Goal: Task Accomplishment & Management: Use online tool/utility

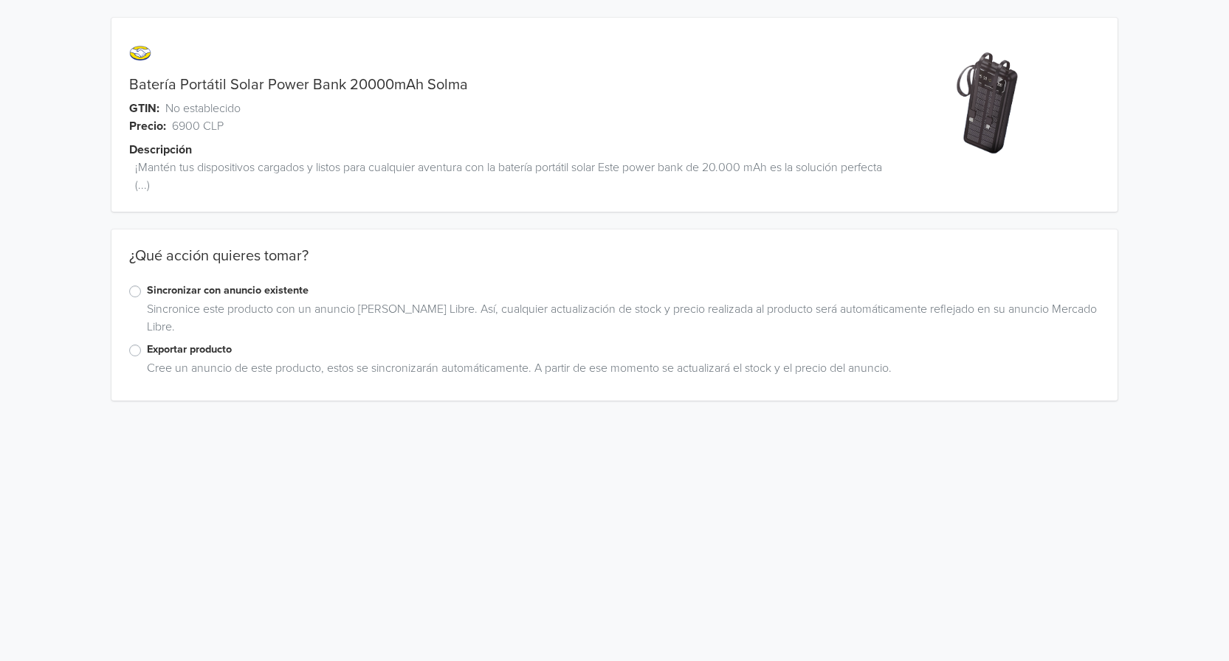
click at [147, 355] on label "Exportar producto" at bounding box center [623, 350] width 953 height 16
click at [0, 0] on input "Exportar producto" at bounding box center [0, 0] width 0 height 0
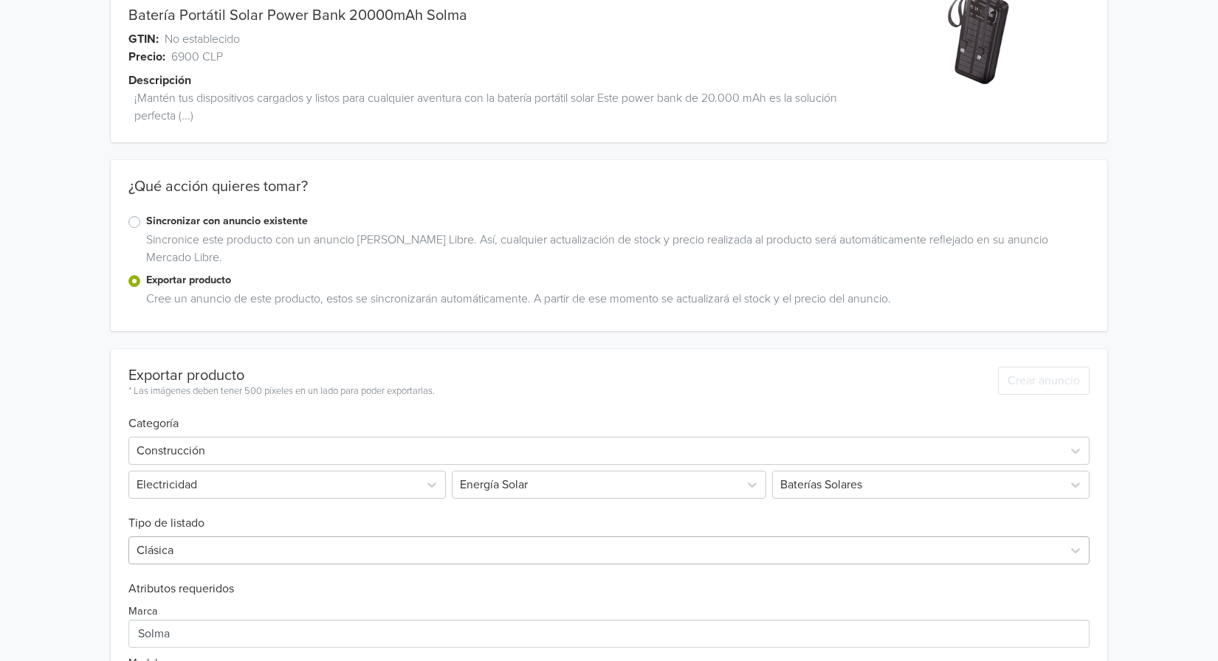
scroll to position [148, 0]
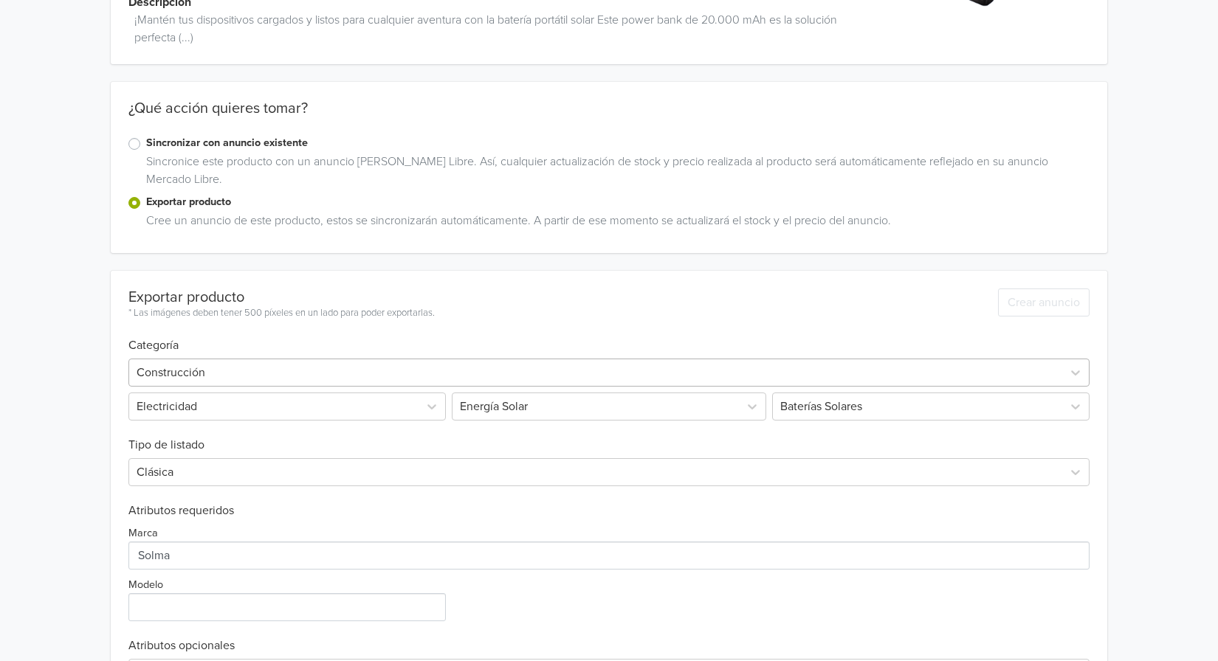
click at [229, 367] on div at bounding box center [596, 372] width 918 height 21
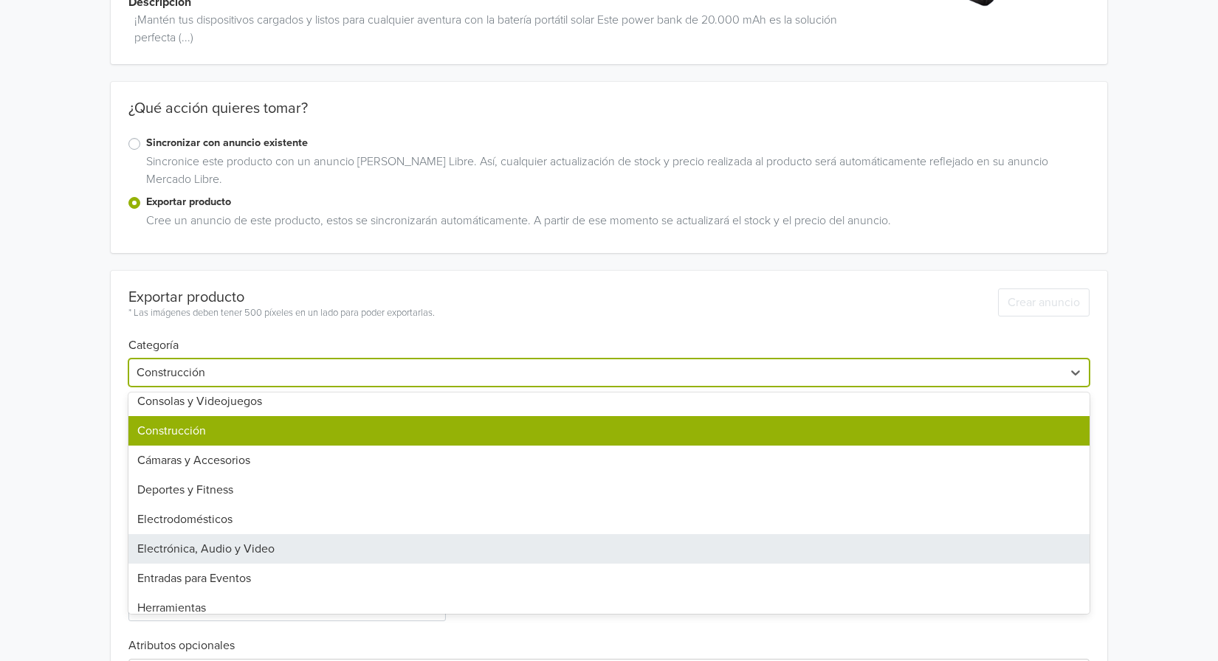
scroll to position [443, 0]
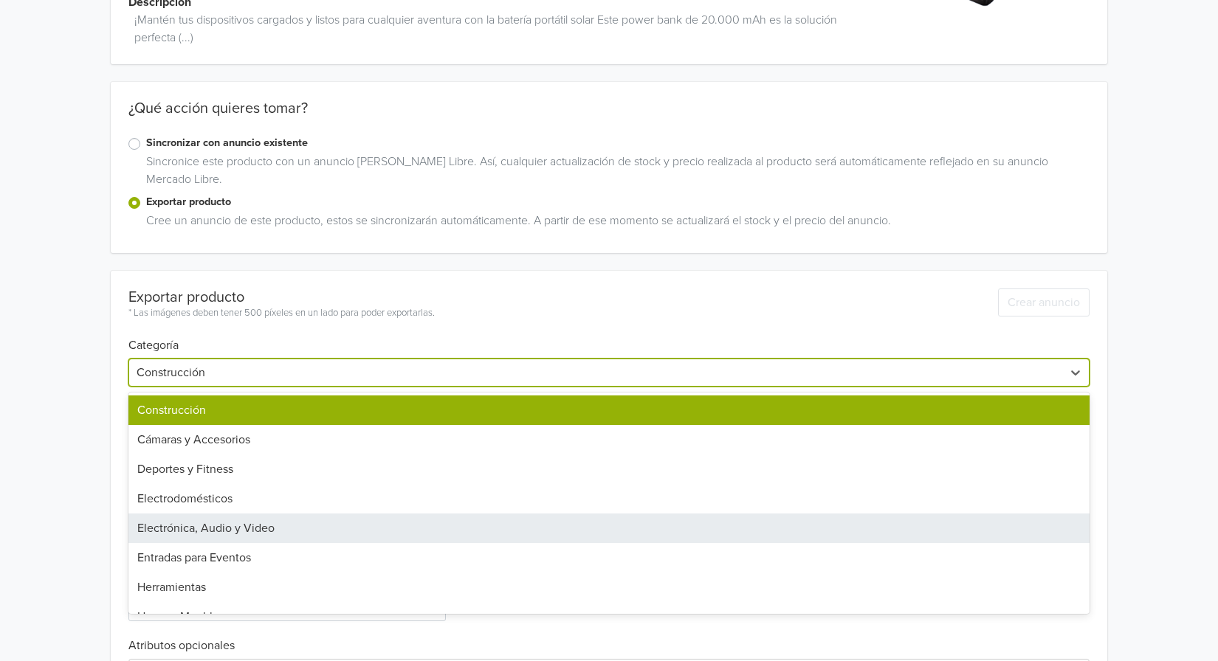
click at [346, 529] on div "Electrónica, Audio y Video" at bounding box center [608, 529] width 961 height 30
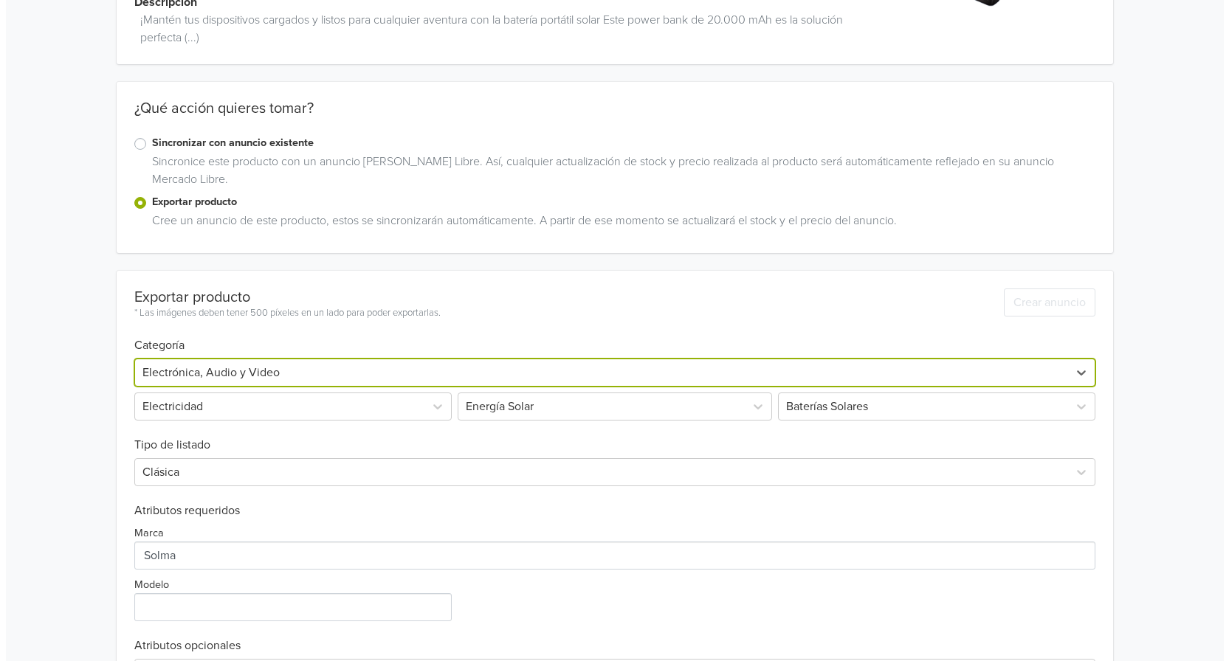
scroll to position [0, 0]
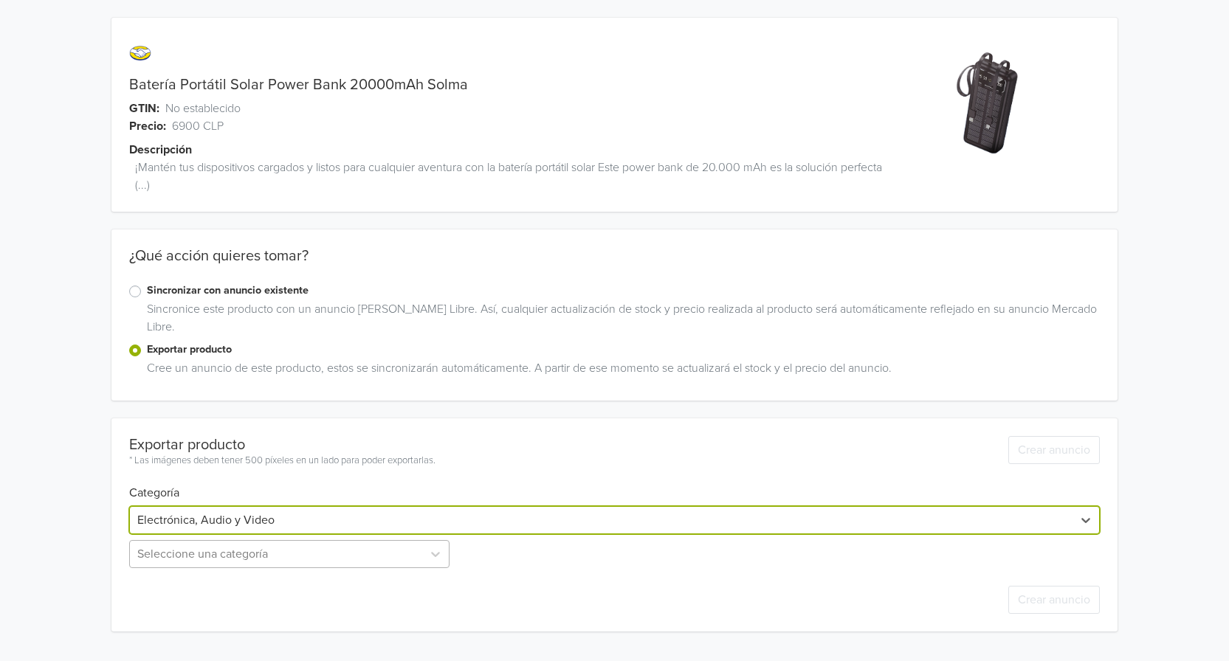
click at [376, 557] on div "Seleccione una categoría" at bounding box center [290, 554] width 323 height 28
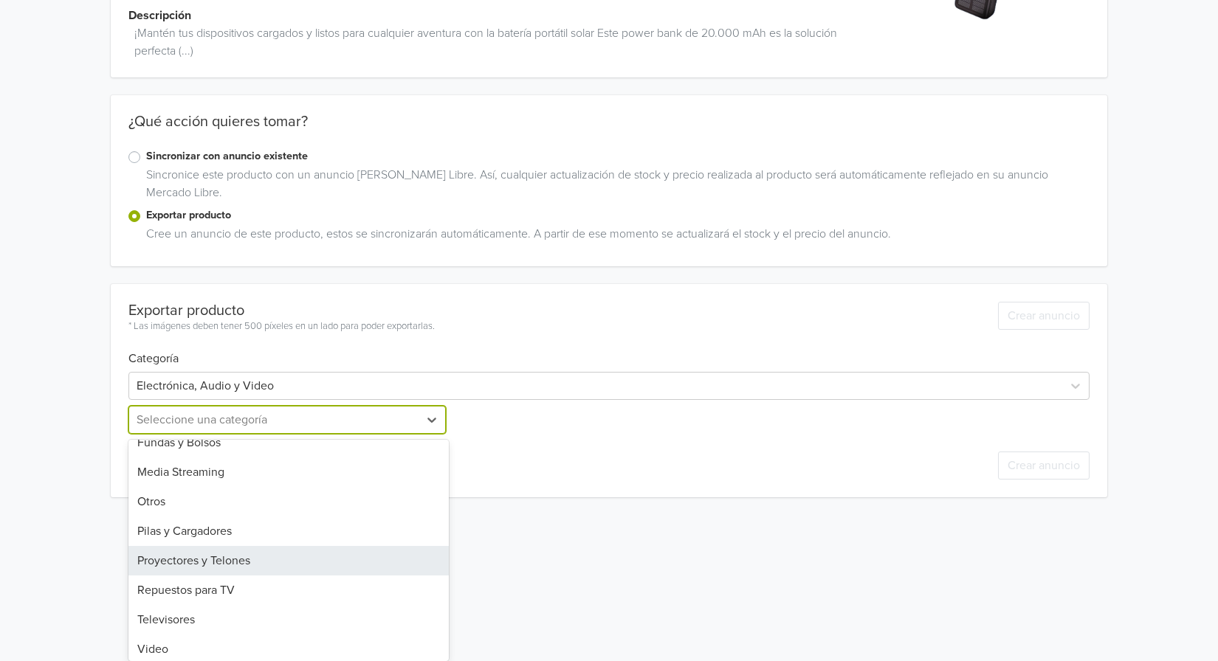
scroll to position [227, 0]
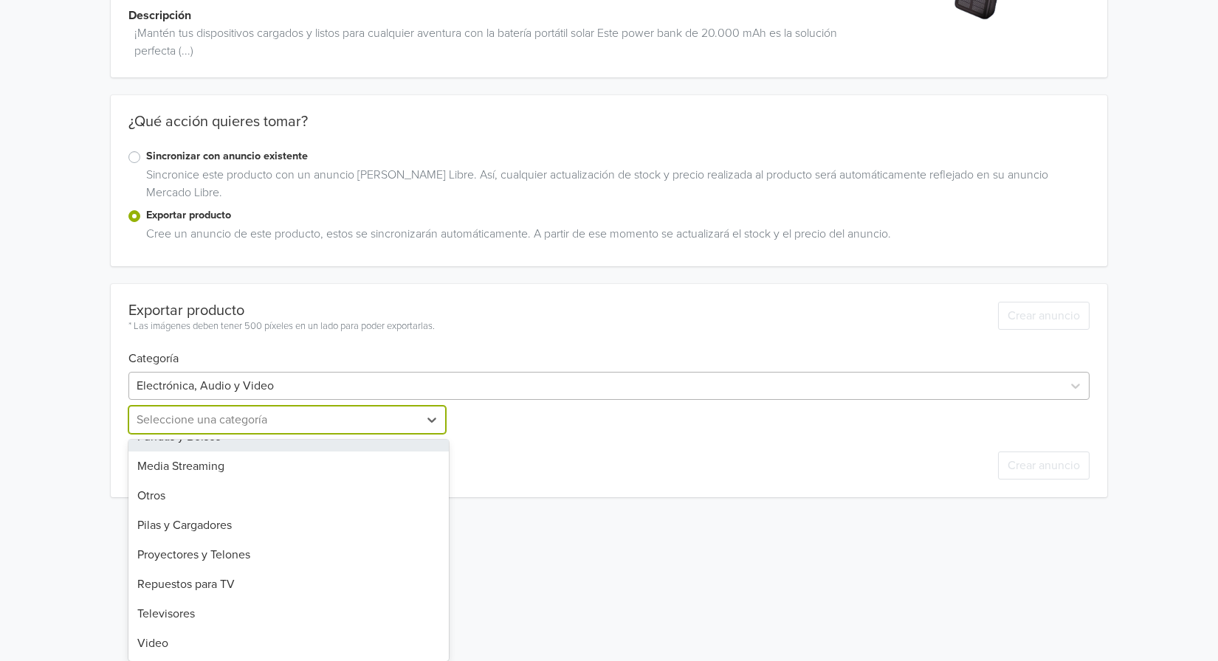
click at [316, 374] on div "Exportar producto * Las imágenes deben tener 500 píxeles en un lado para poder …" at bounding box center [608, 390] width 961 height 213
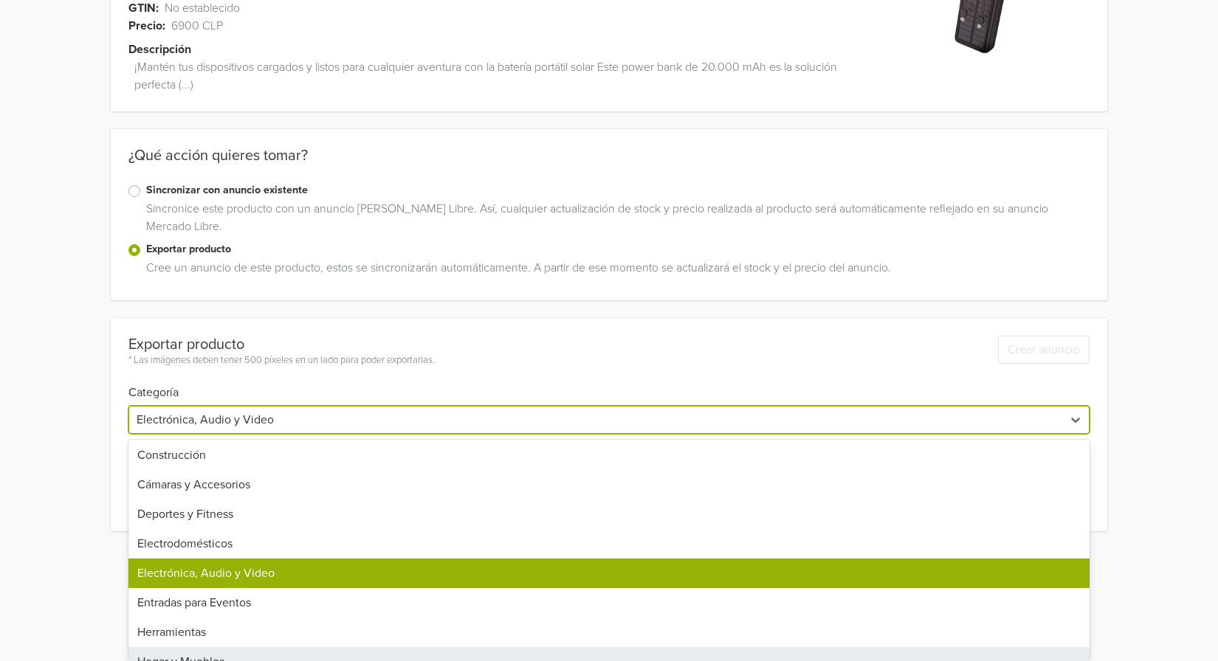
scroll to position [360, 0]
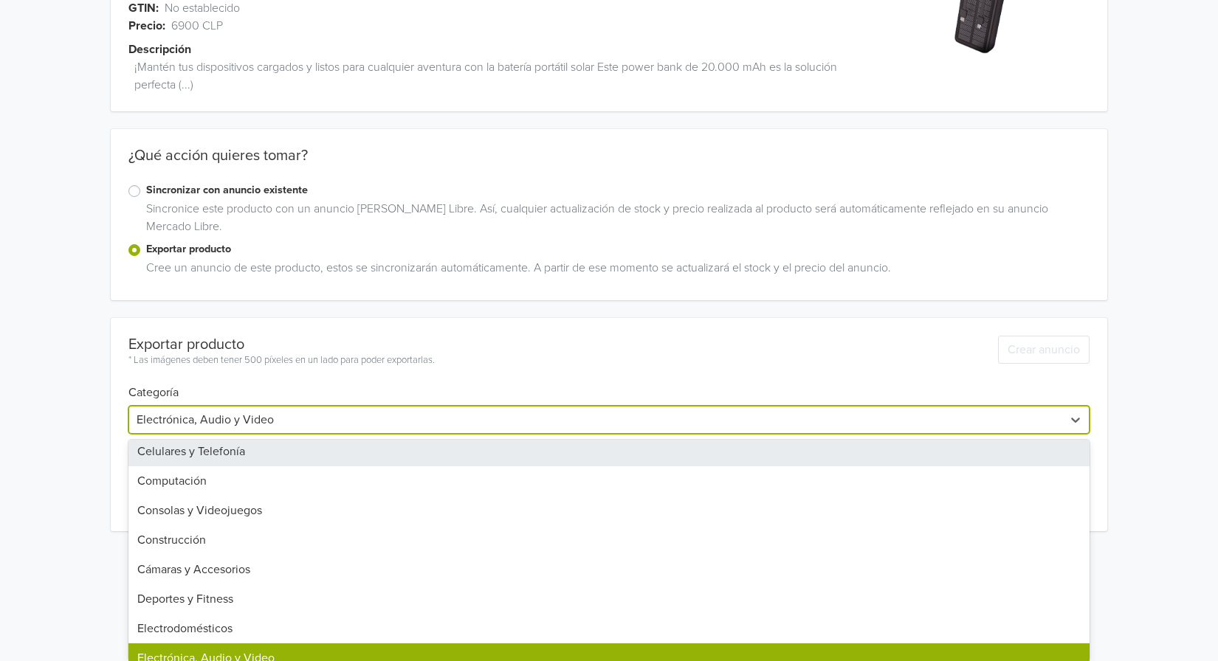
click at [341, 444] on div "Celulares y Telefonía" at bounding box center [608, 452] width 961 height 30
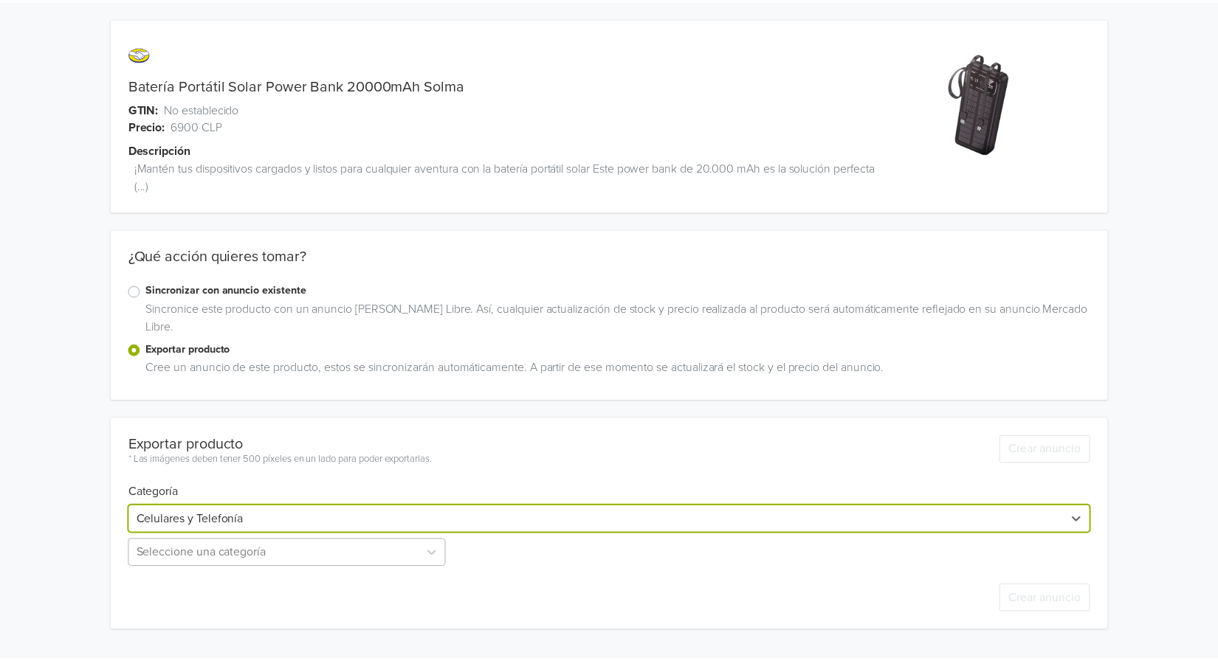
scroll to position [134, 0]
click at [307, 558] on div "Seleccione una categoría" at bounding box center [288, 554] width 320 height 28
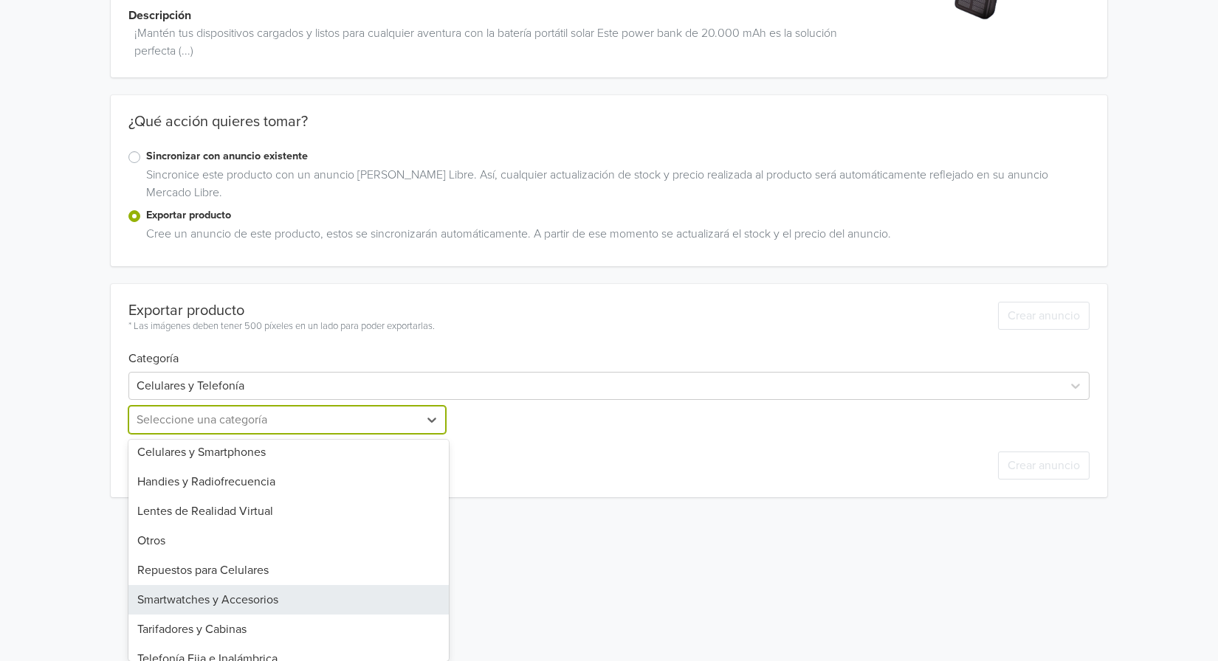
scroll to position [0, 0]
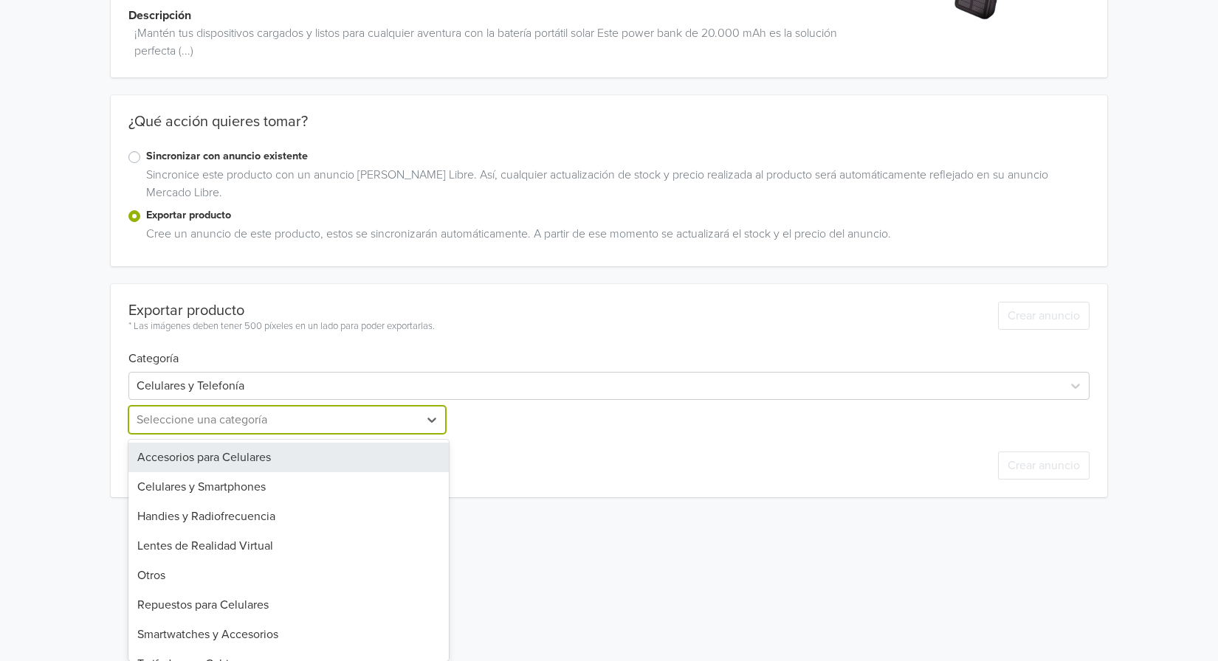
click at [306, 457] on div "Accesorios para Celulares" at bounding box center [288, 458] width 320 height 30
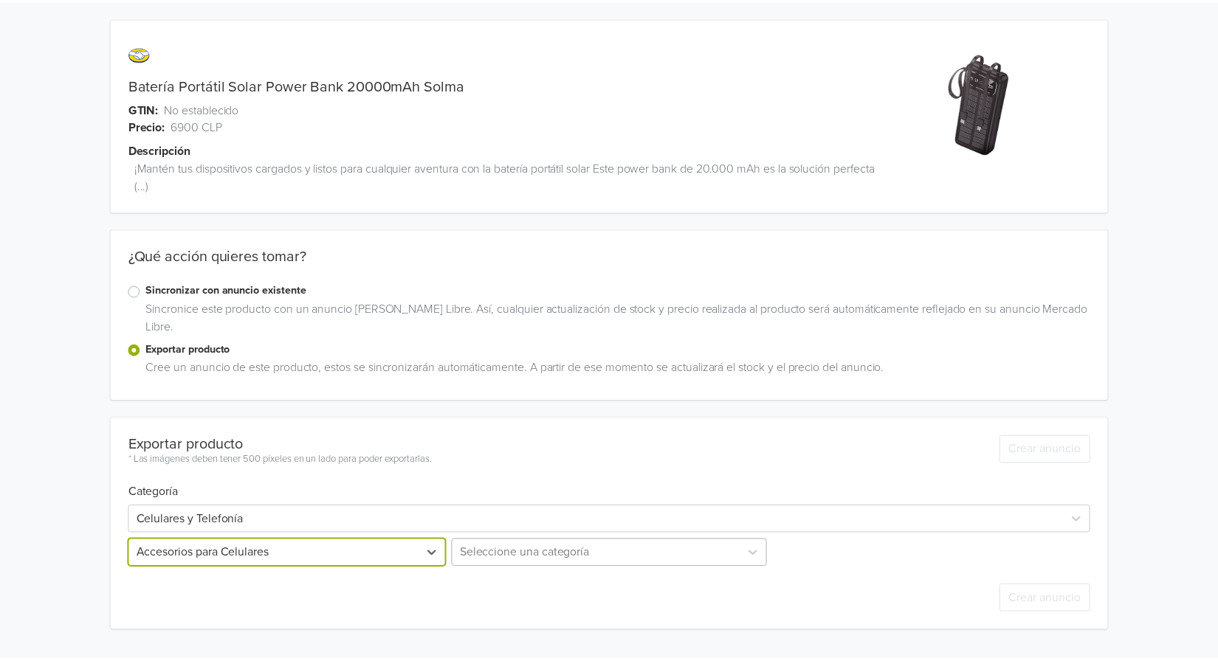
scroll to position [134, 0]
click at [505, 553] on div "Seleccione una categoría" at bounding box center [609, 554] width 320 height 28
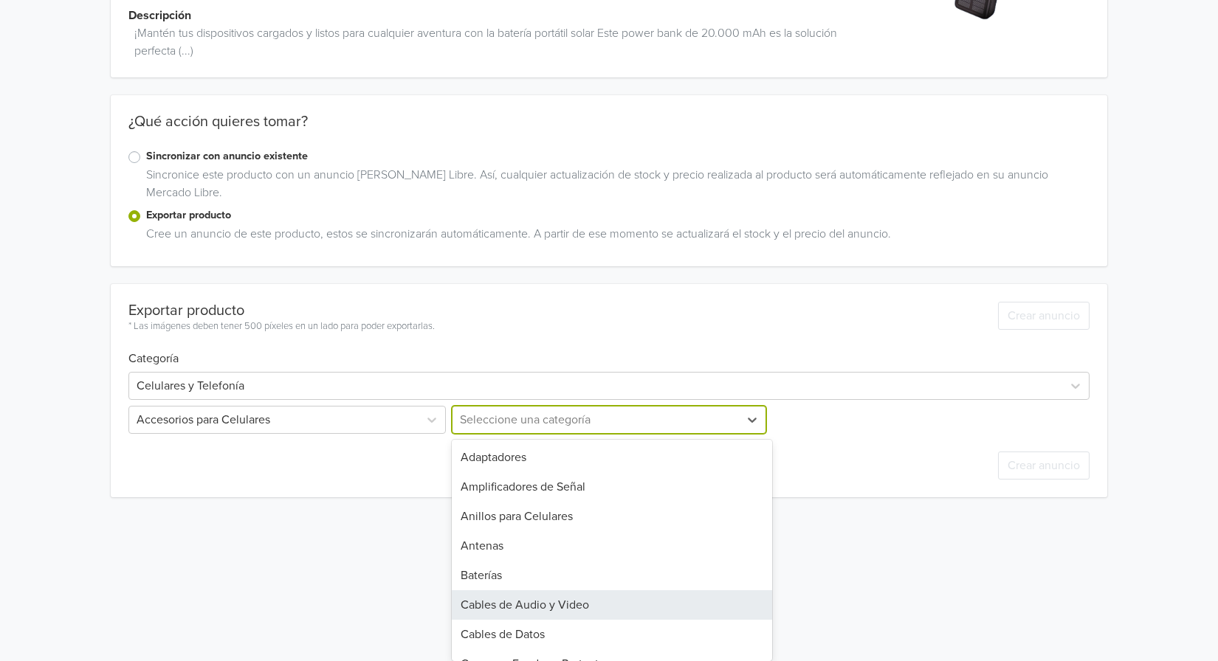
scroll to position [74, 0]
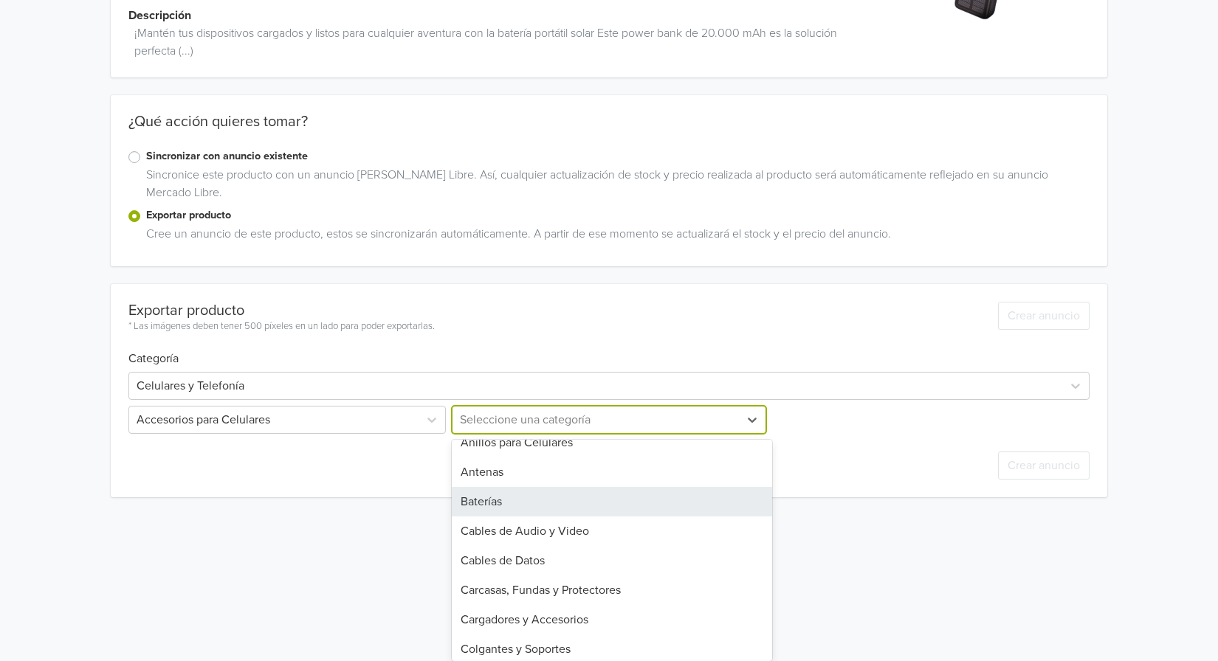
click at [575, 503] on div "Baterías" at bounding box center [612, 502] width 320 height 30
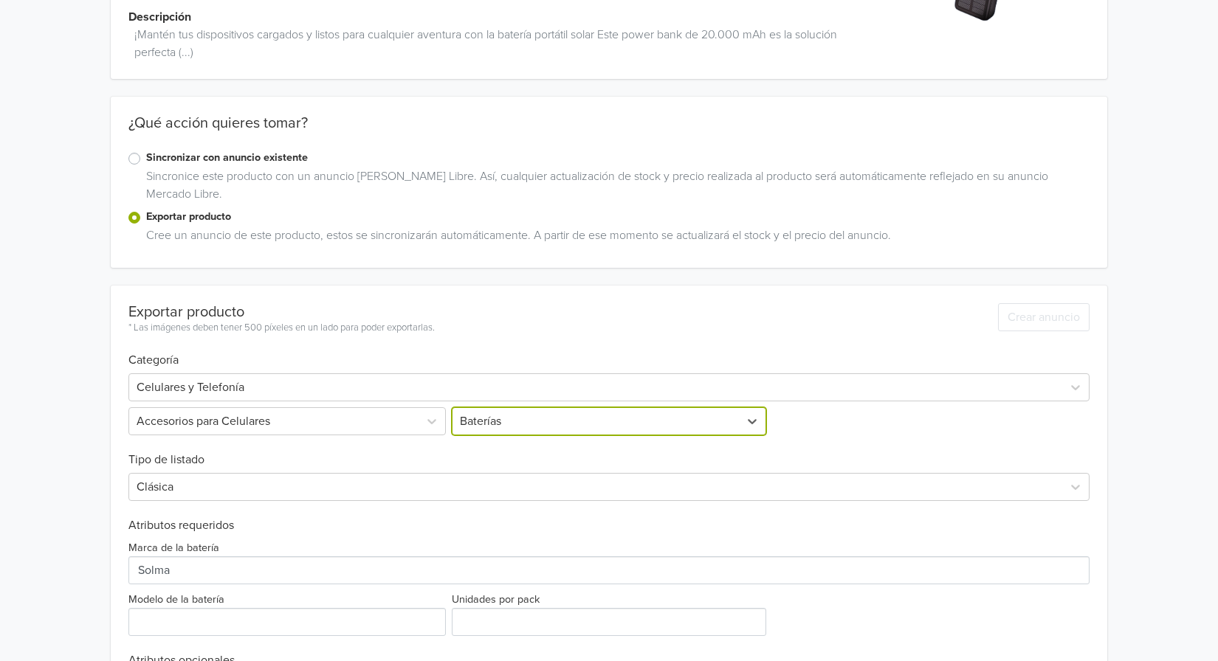
scroll to position [148, 0]
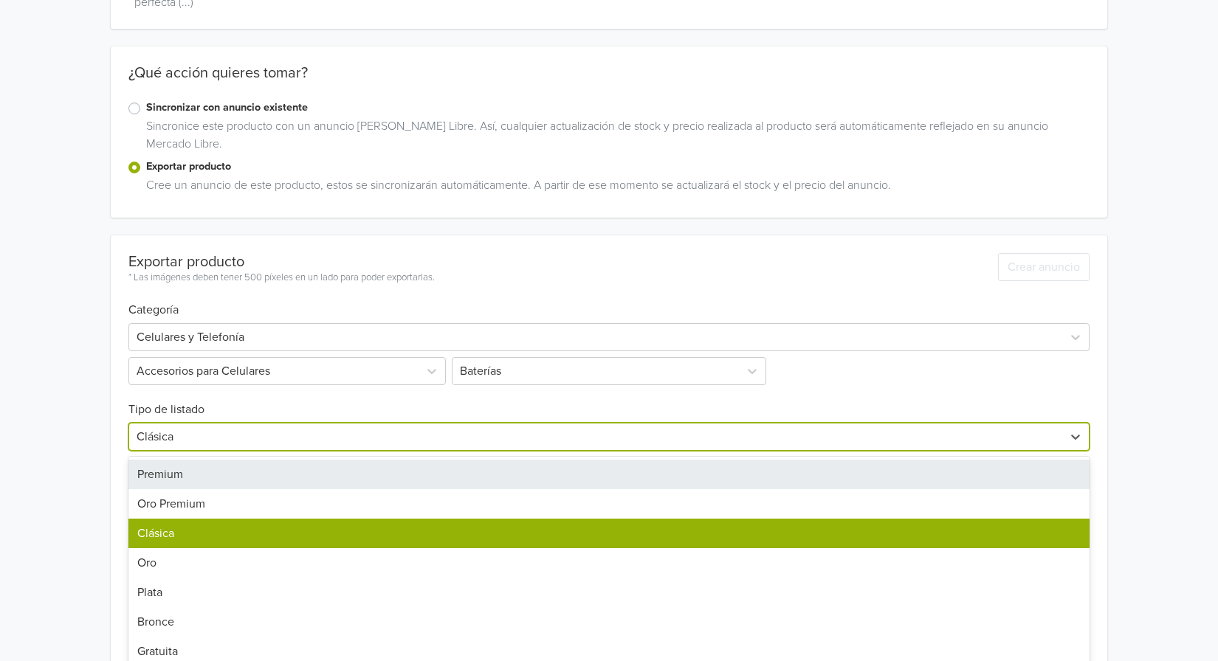
click at [322, 451] on div "7 results available. Use Up and Down to choose options, press Enter to select t…" at bounding box center [608, 437] width 961 height 28
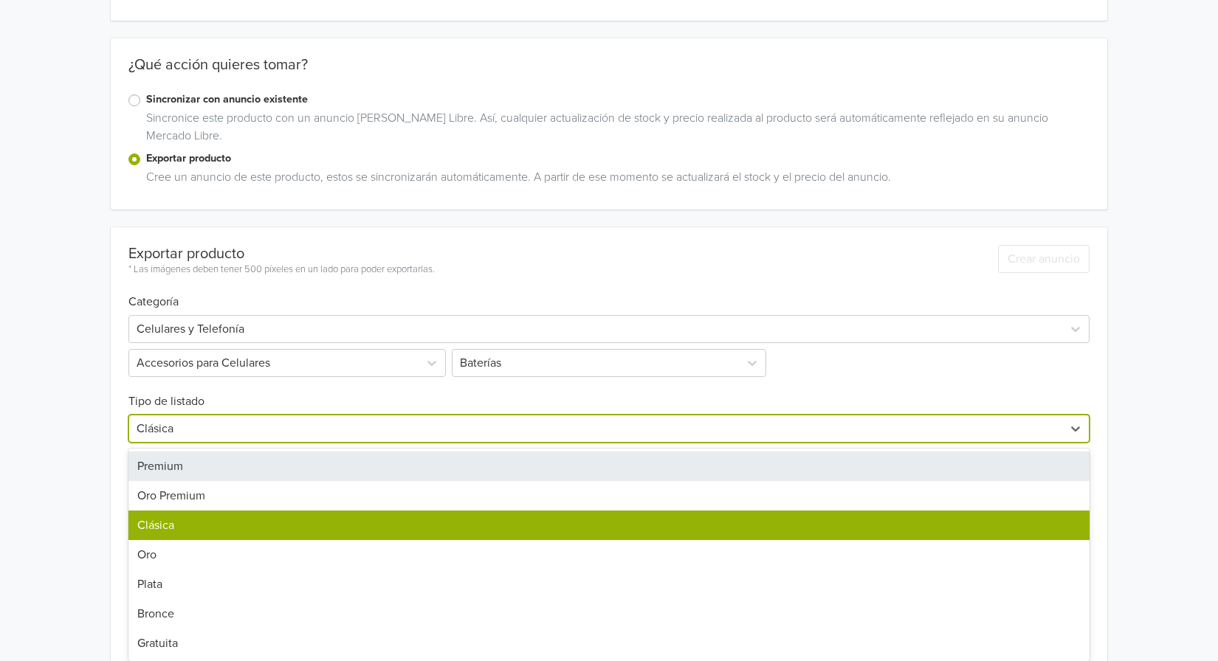
scroll to position [0, 0]
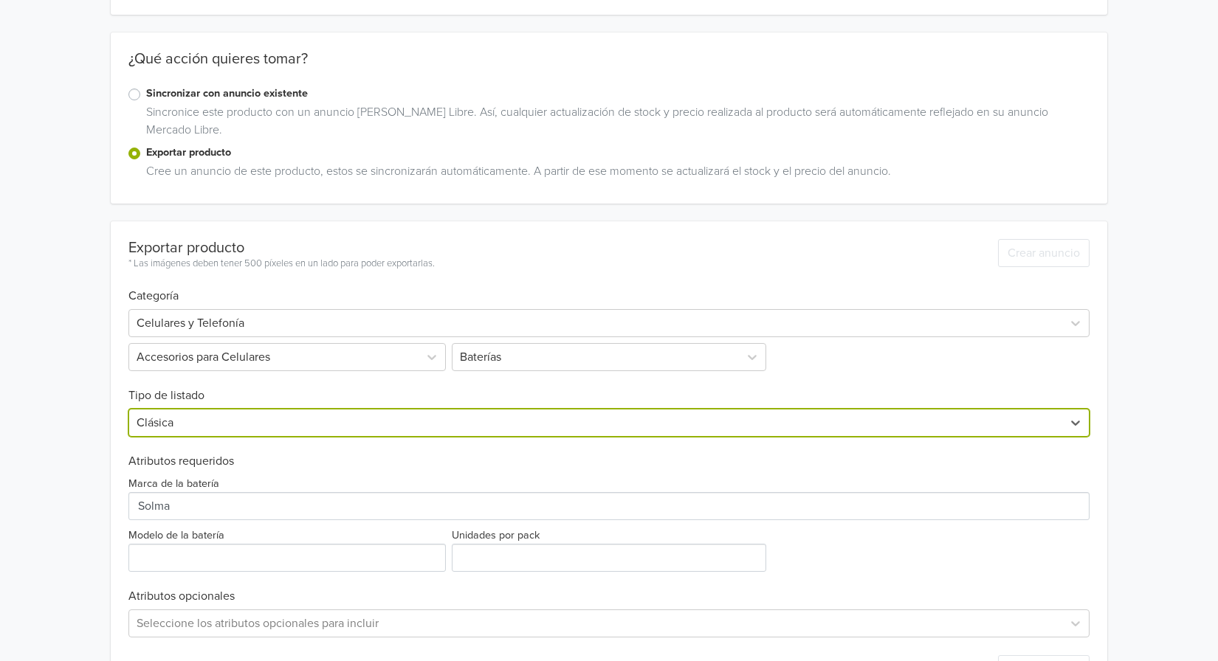
click at [345, 420] on div at bounding box center [596, 423] width 918 height 21
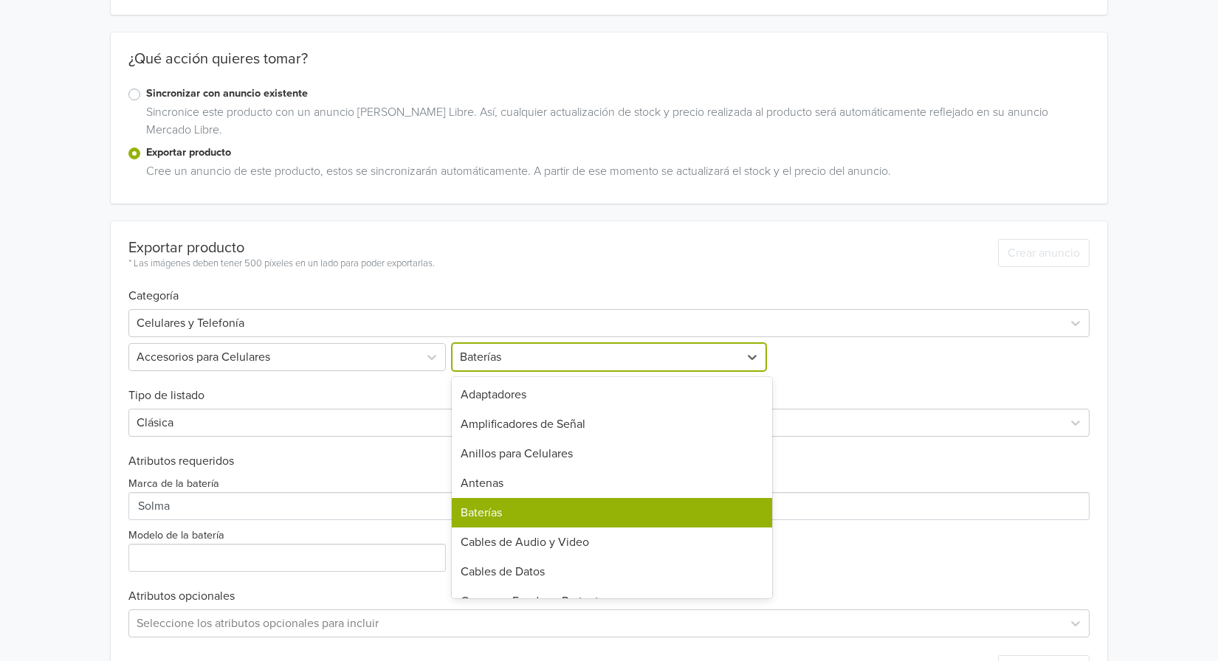
click at [528, 351] on div at bounding box center [596, 357] width 272 height 21
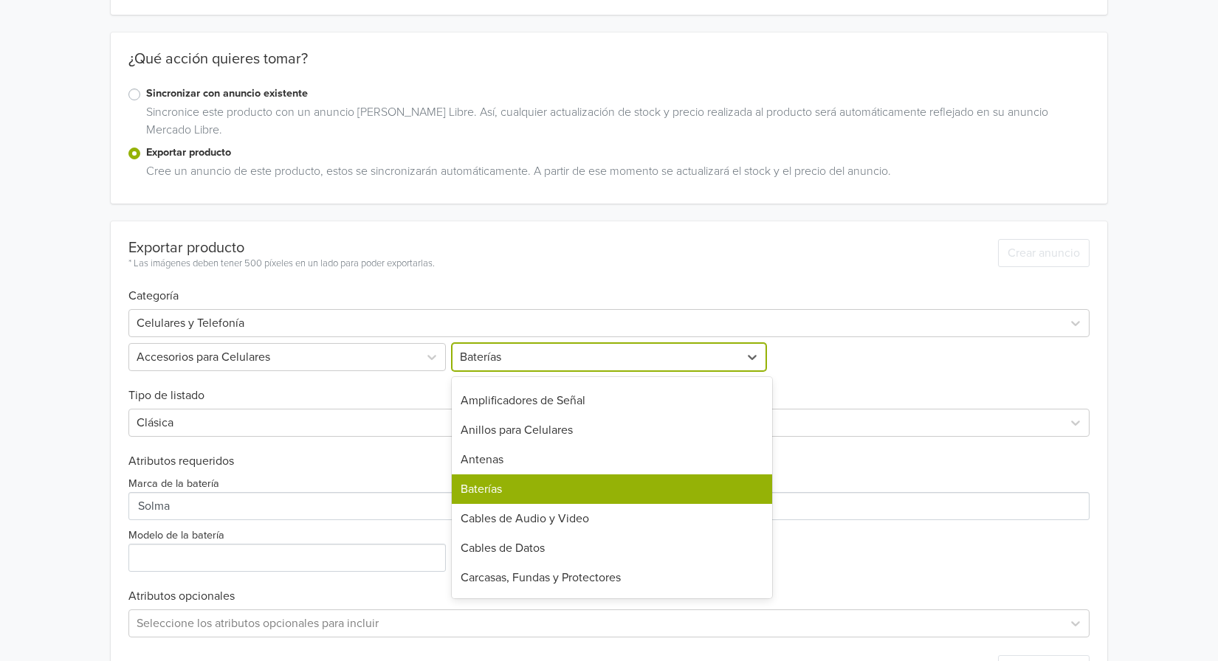
scroll to position [21, 0]
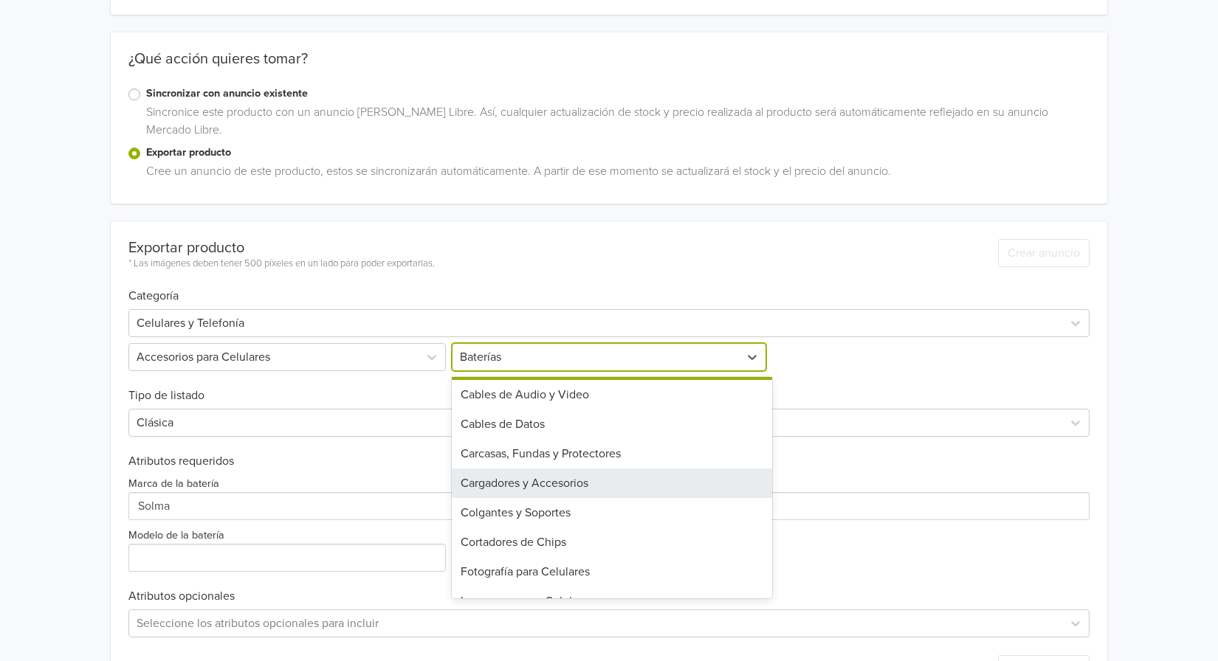
click at [579, 484] on div "Cargadores y Accesorios" at bounding box center [612, 484] width 320 height 30
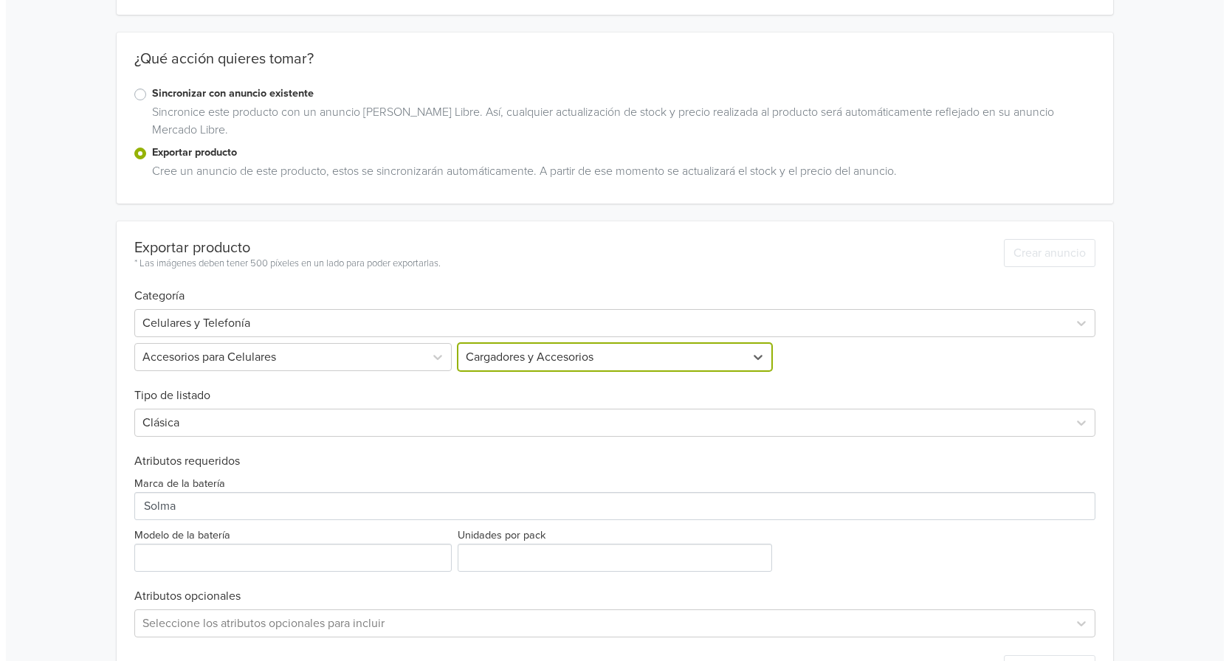
scroll to position [0, 0]
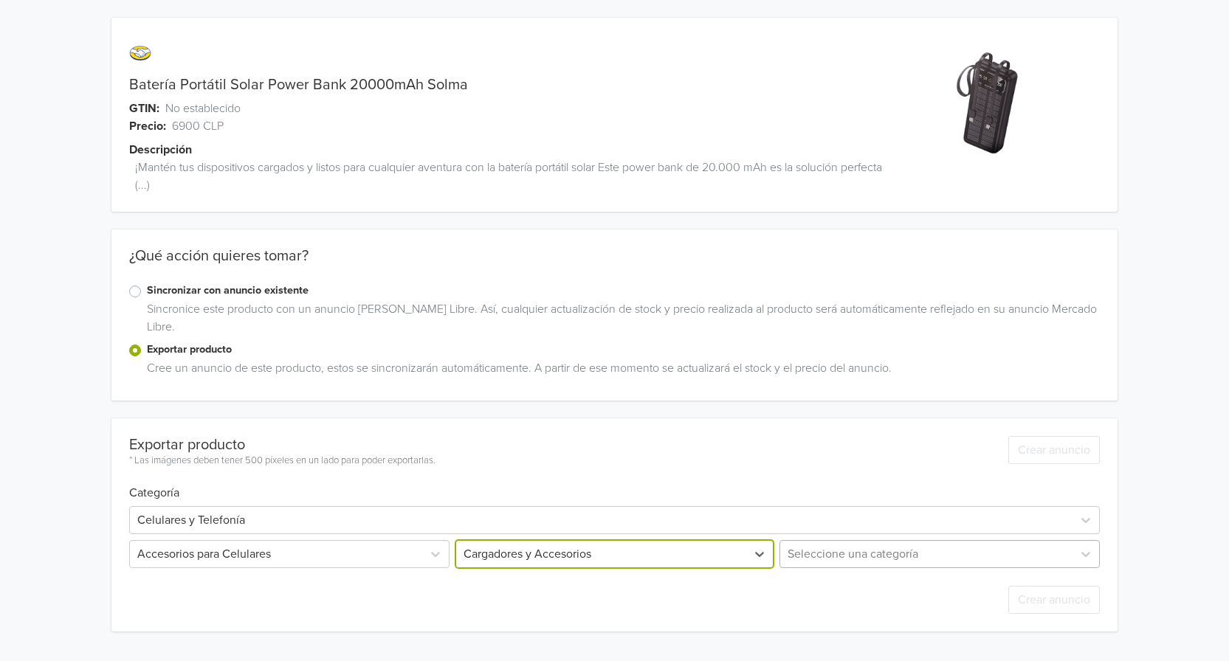
click at [846, 558] on div "Seleccione una categoría" at bounding box center [926, 554] width 292 height 27
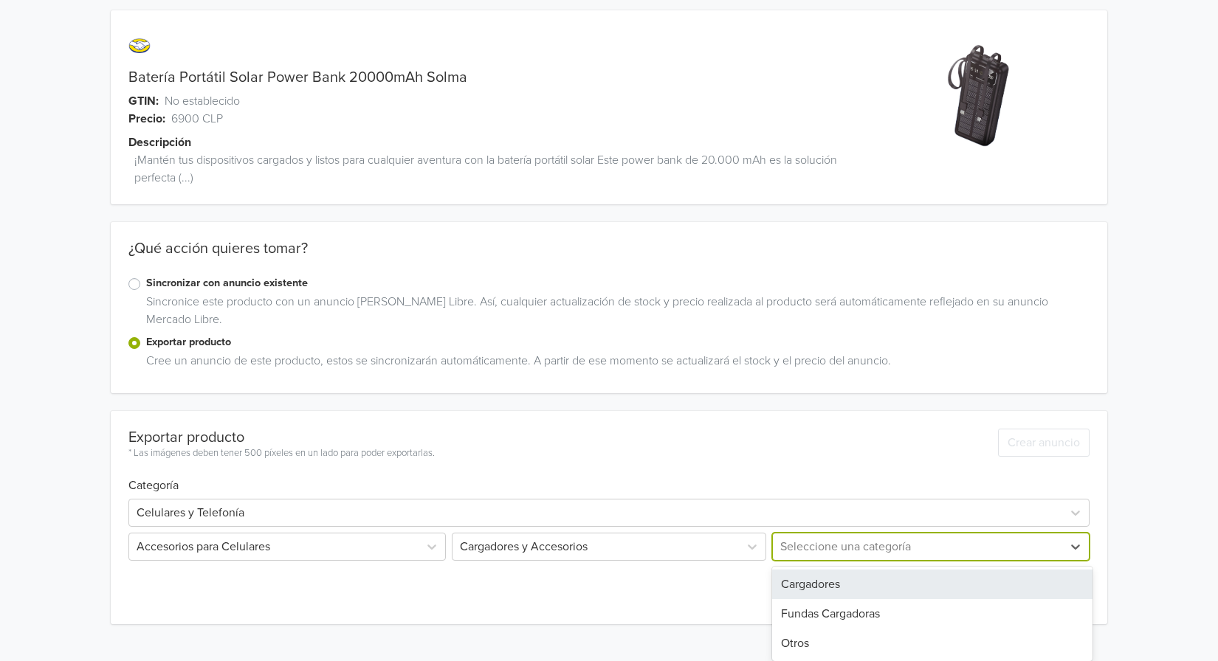
click at [843, 593] on div "Cargadores" at bounding box center [932, 585] width 320 height 30
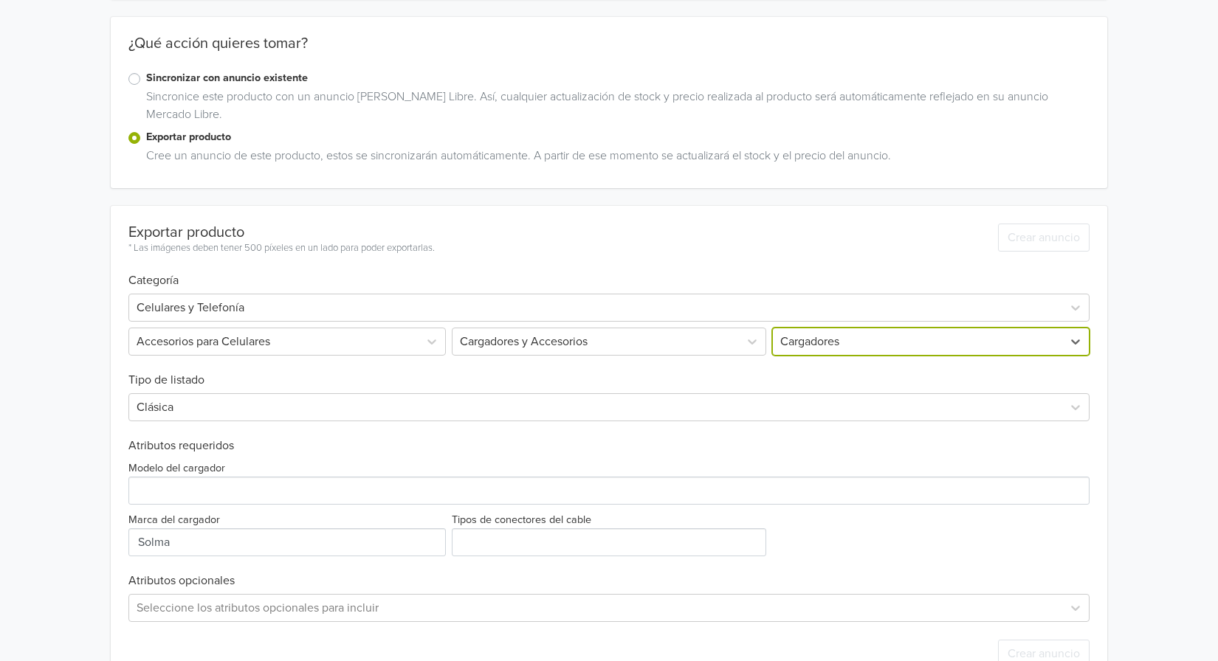
scroll to position [221, 0]
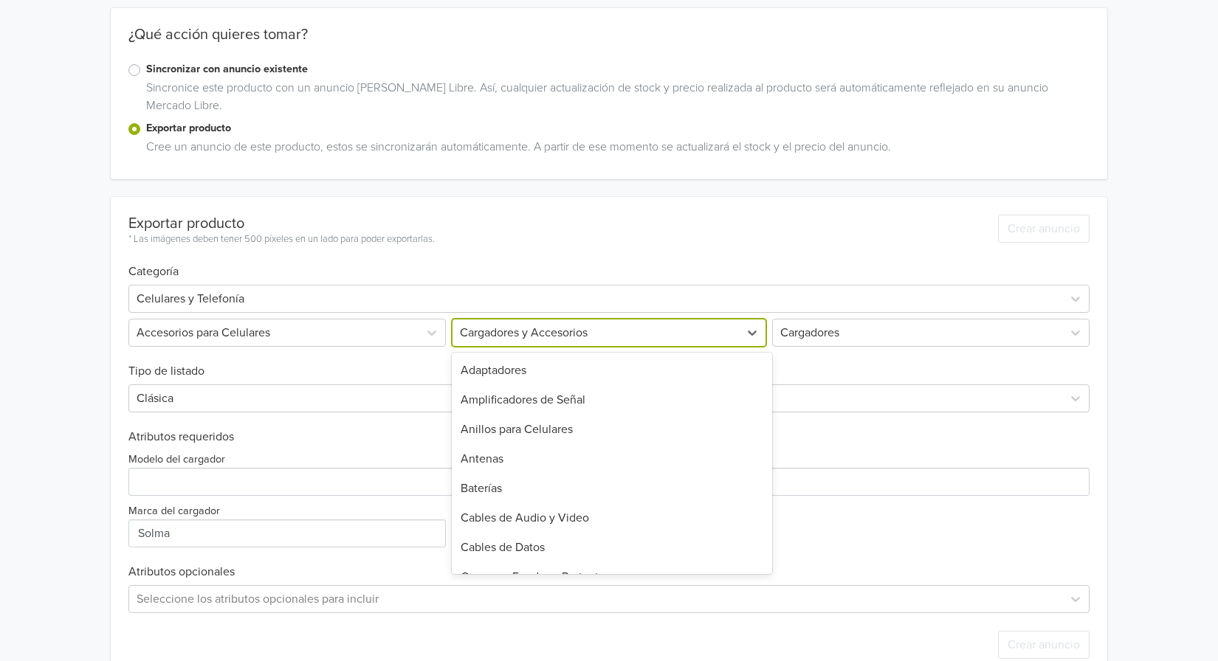
click at [667, 331] on div at bounding box center [596, 332] width 272 height 21
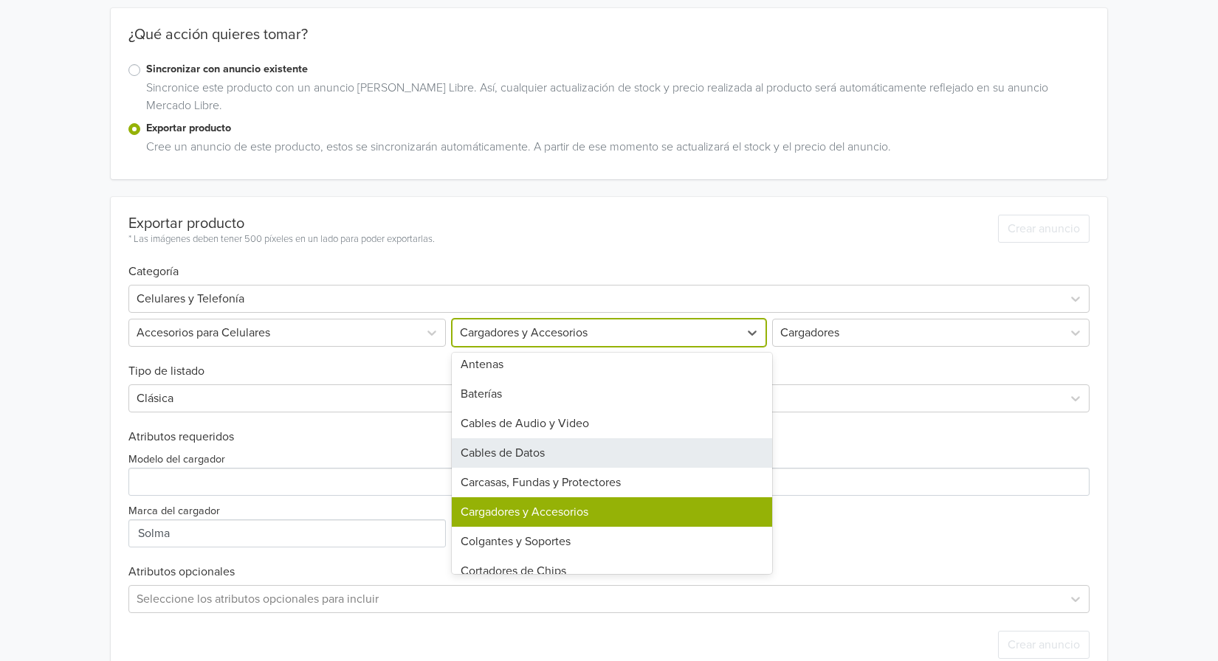
scroll to position [0, 0]
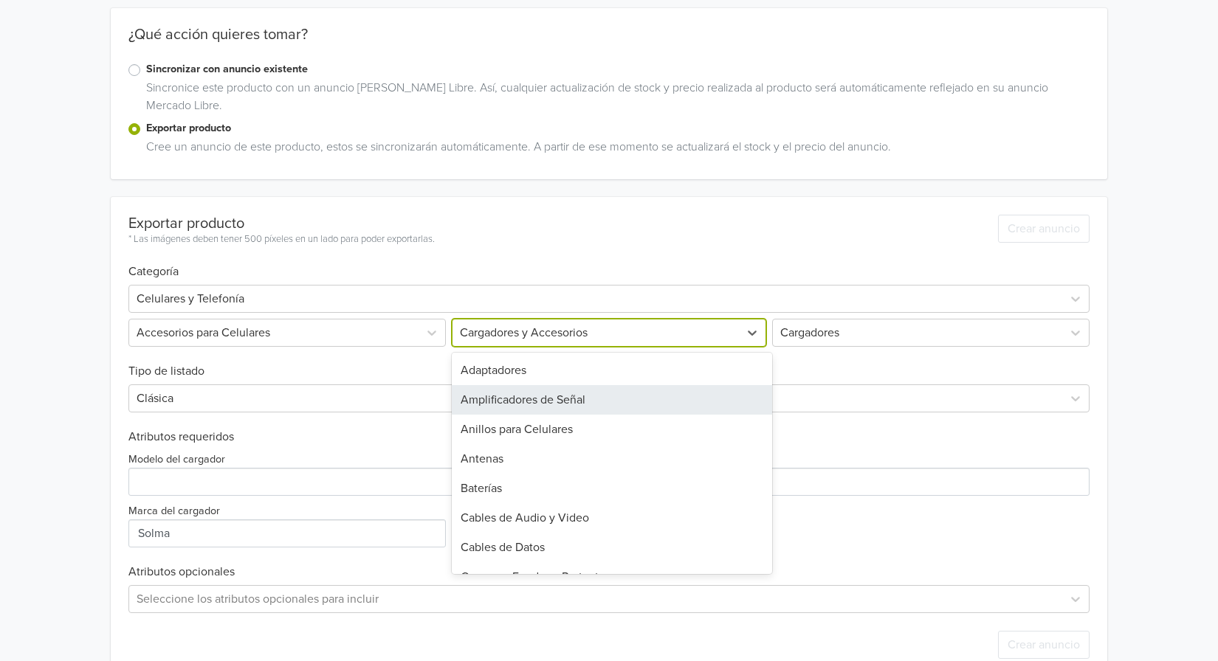
click at [880, 353] on h6 "Tipo de listado" at bounding box center [608, 363] width 961 height 32
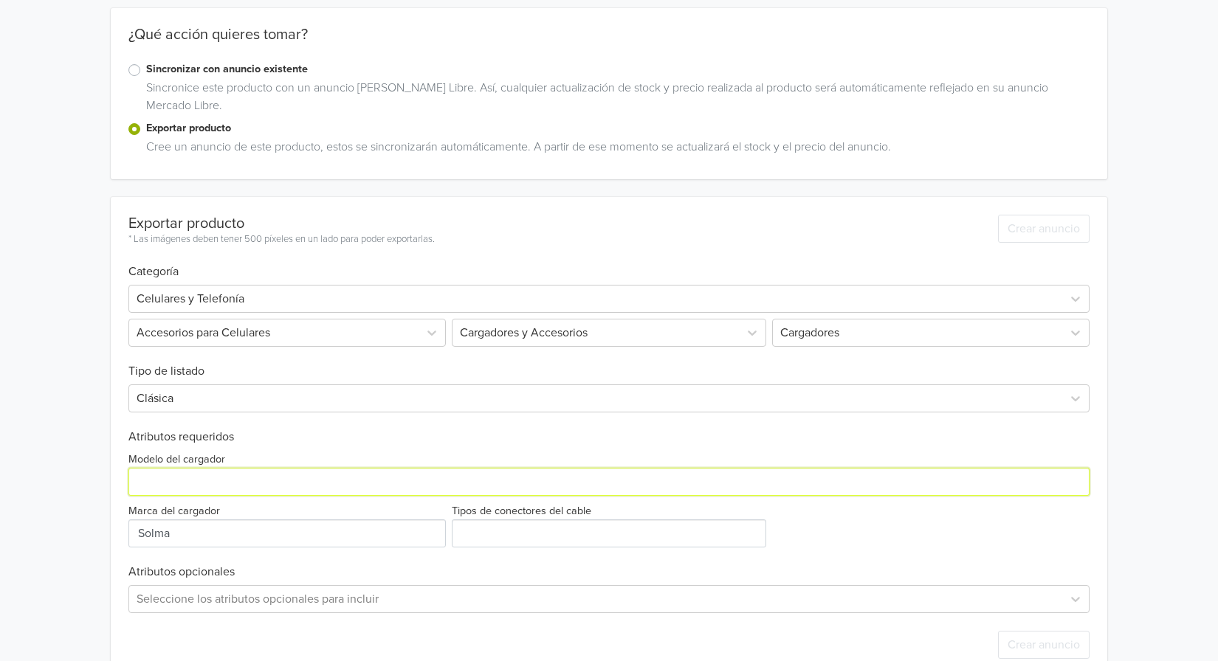
click at [241, 491] on input "Modelo del cargador" at bounding box center [608, 482] width 961 height 28
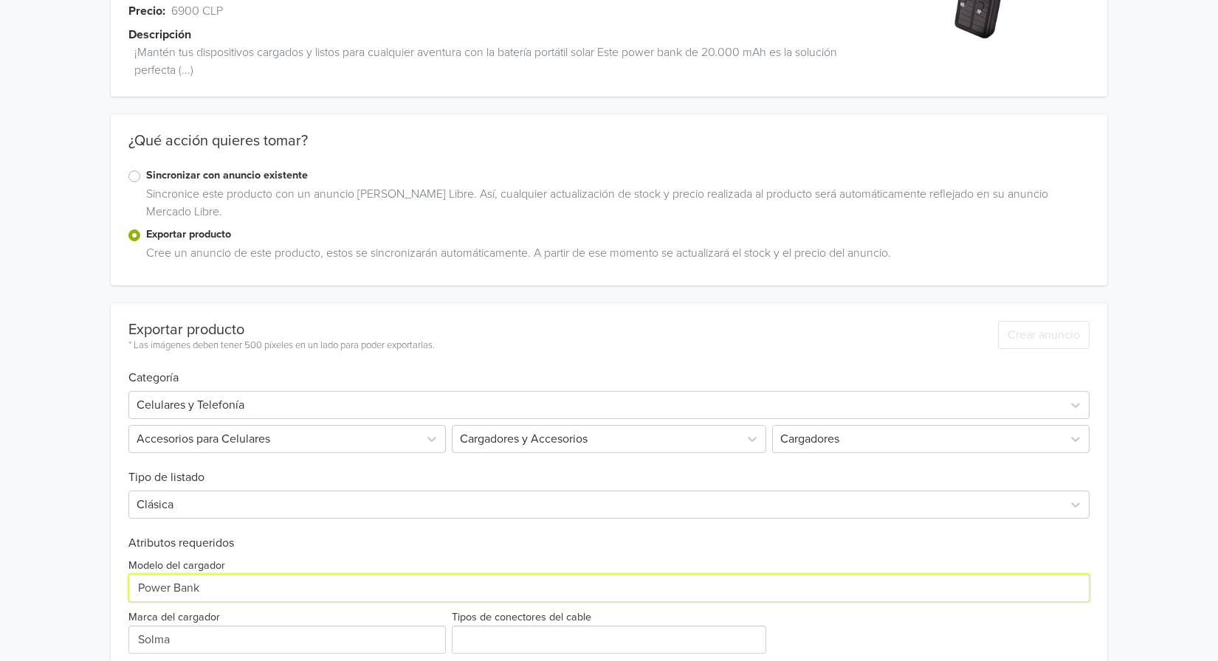
scroll to position [255, 0]
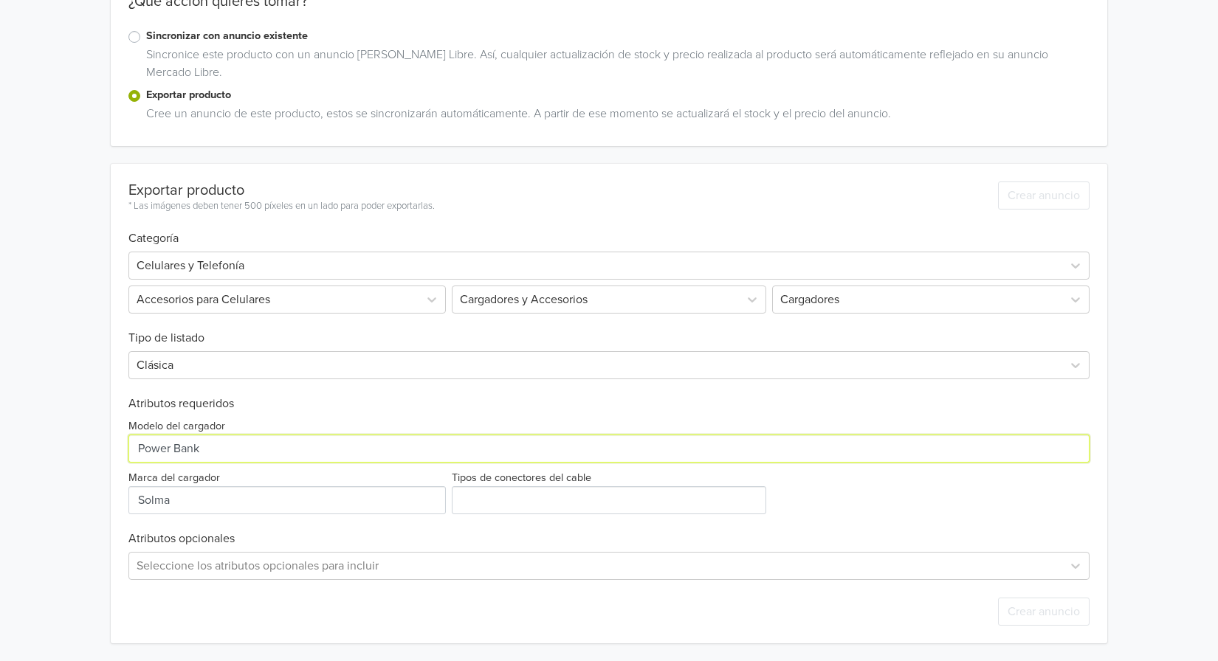
type input "Power Bank"
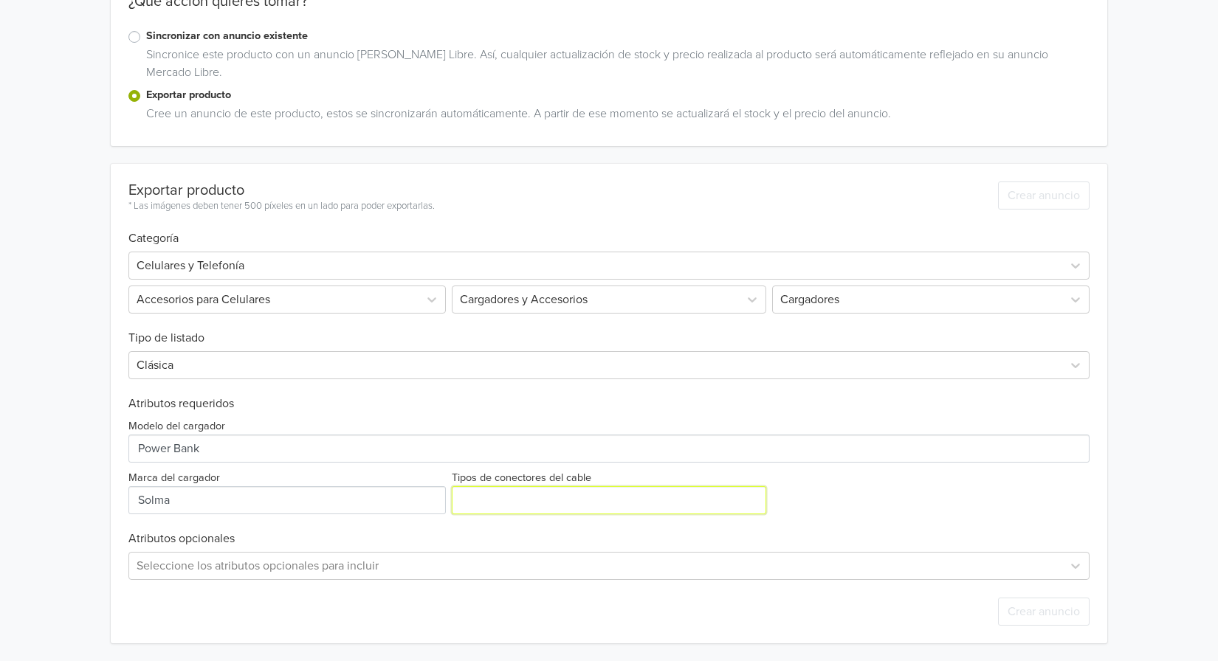
click at [511, 506] on input "Tipos de conectores del cable" at bounding box center [609, 500] width 314 height 28
click at [507, 509] on input "Tipos de conectores del cable" at bounding box center [609, 500] width 314 height 28
type input "Tipo C / Lightning"
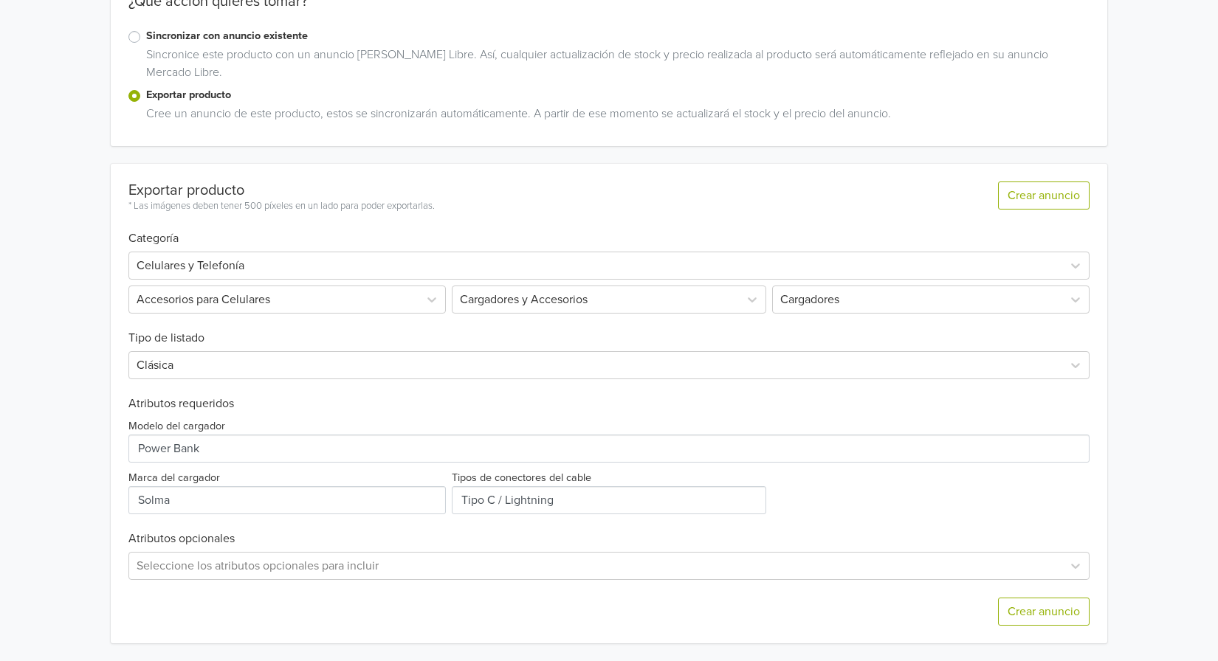
click at [602, 531] on div "Exportar producto * Las imágenes deben tener 500 píxeles en un lado para poder …" at bounding box center [608, 404] width 961 height 480
click at [876, 524] on div "Exportar producto * Las imágenes deben tener 500 píxeles en un lado para poder …" at bounding box center [608, 404] width 961 height 480
click at [838, 563] on div "Seleccione los atributos opcionales para incluir" at bounding box center [608, 566] width 961 height 28
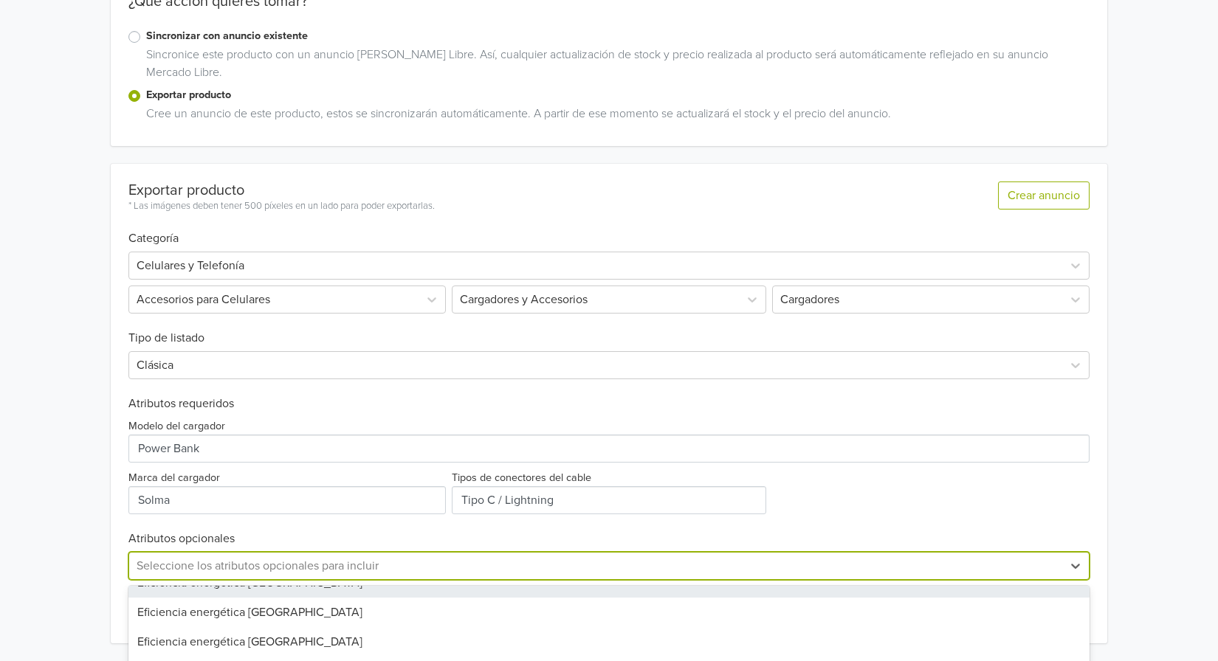
click at [1174, 418] on div "Batería Portátil Solar Power Bank 20000mAh Solma GTIN: No establecido Precio: 6…" at bounding box center [608, 203] width 1195 height 916
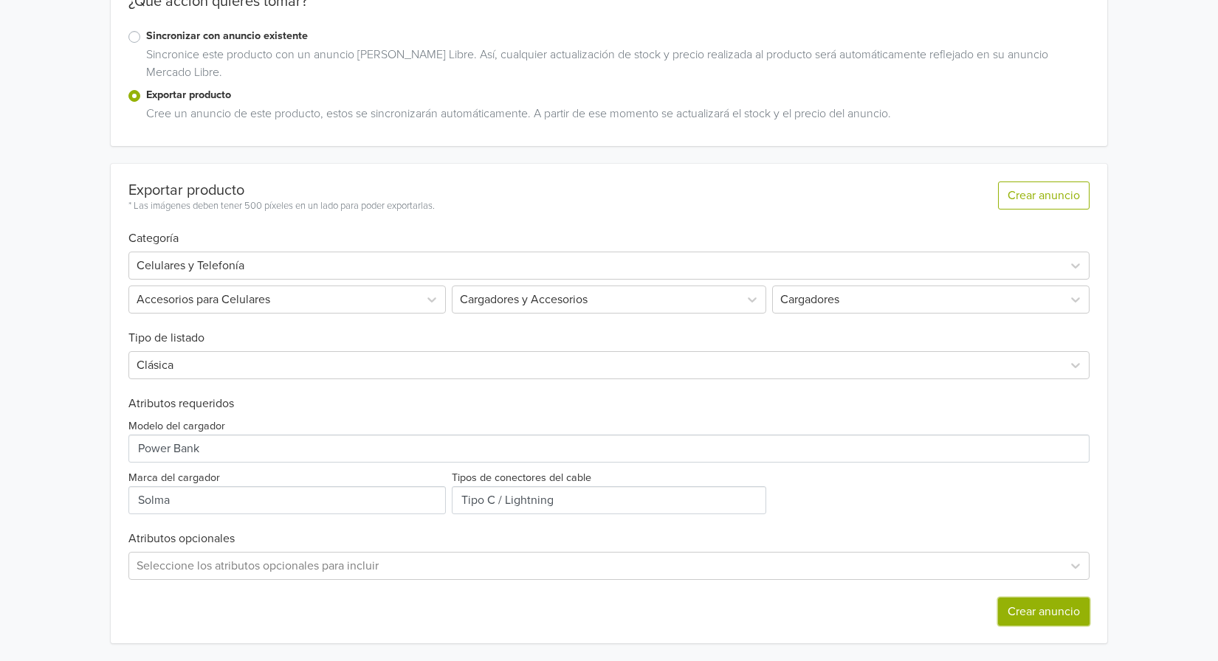
click at [1042, 610] on button "Crear anuncio" at bounding box center [1044, 612] width 92 height 28
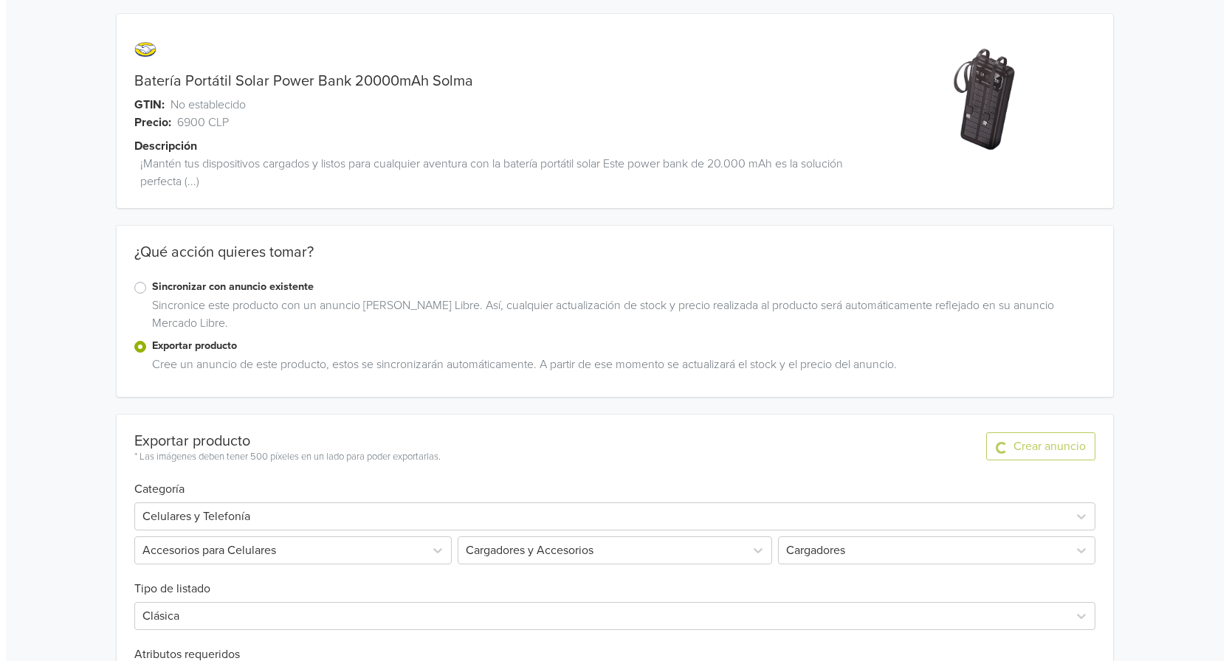
scroll to position [0, 0]
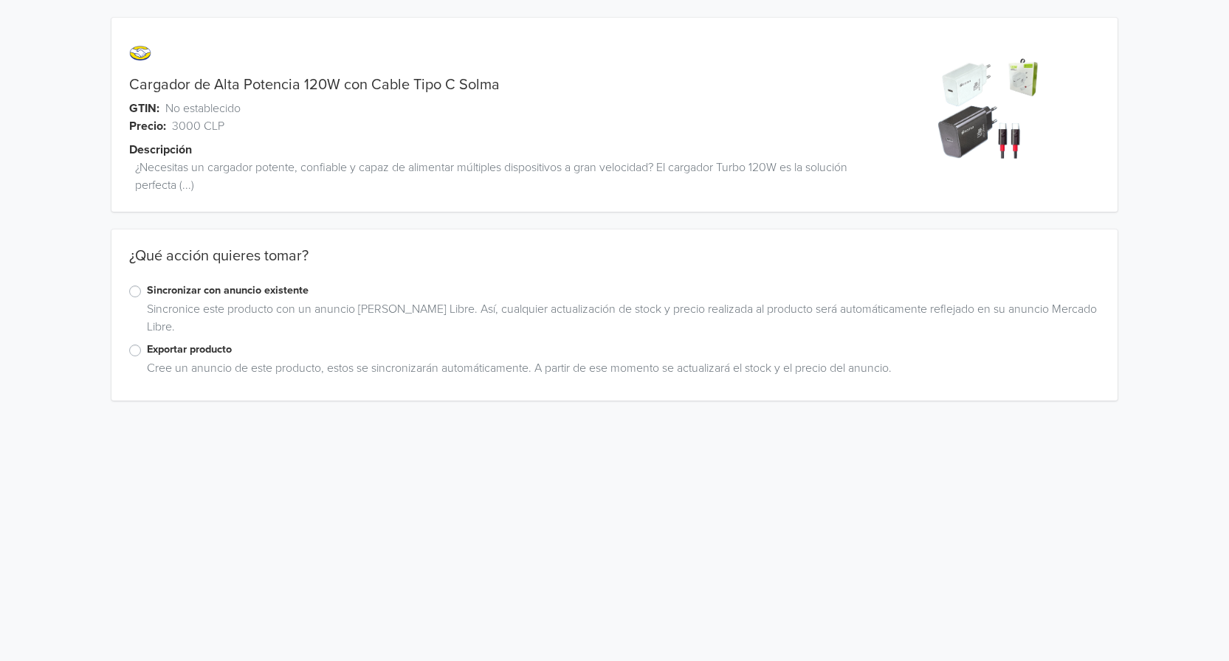
click at [147, 348] on label "Exportar producto" at bounding box center [623, 350] width 953 height 16
click at [0, 0] on input "Exportar producto" at bounding box center [0, 0] width 0 height 0
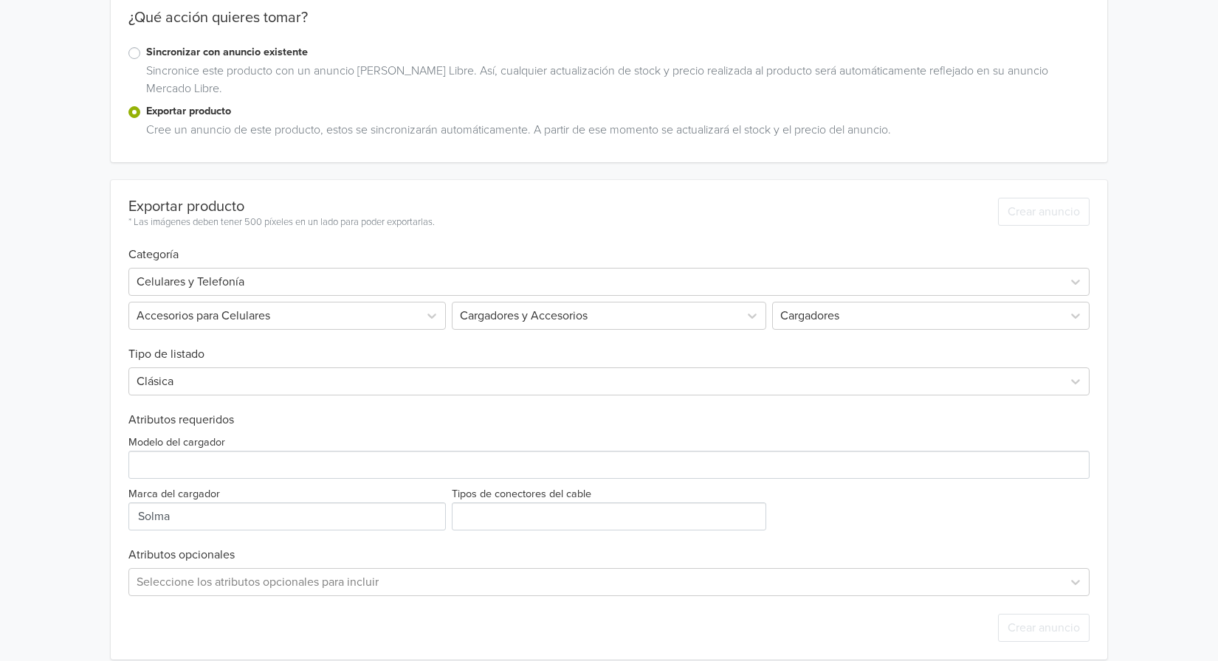
scroll to position [255, 0]
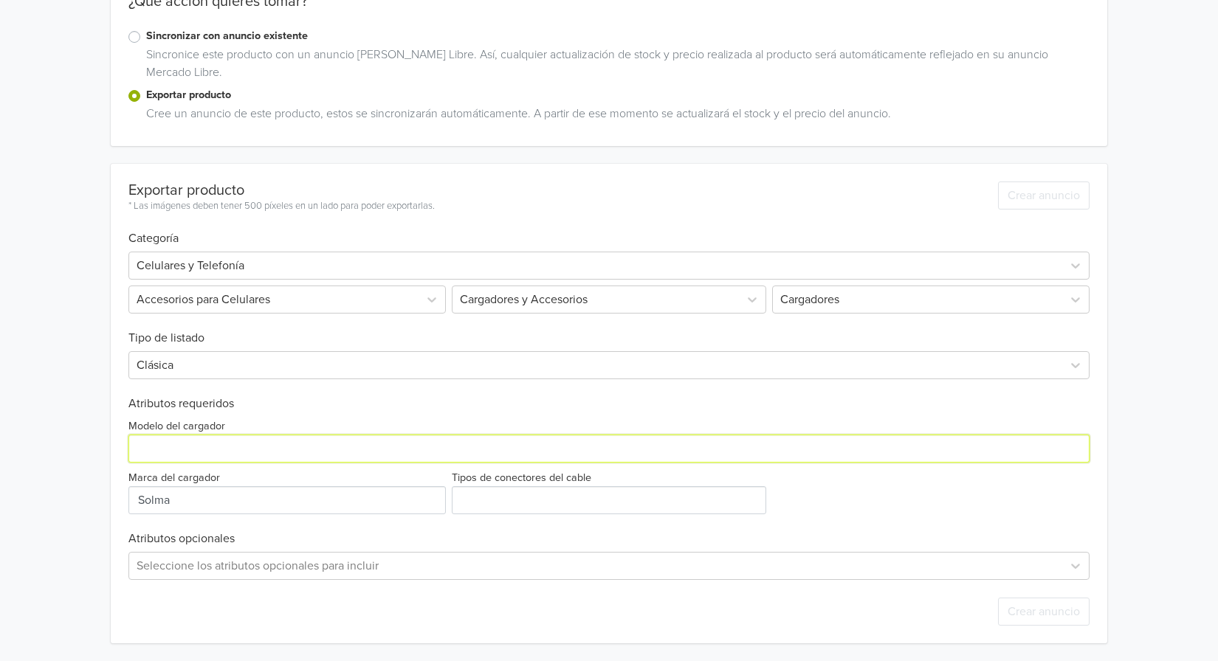
click at [194, 456] on input "Modelo del cargador" at bounding box center [608, 449] width 961 height 28
type input "Solma"
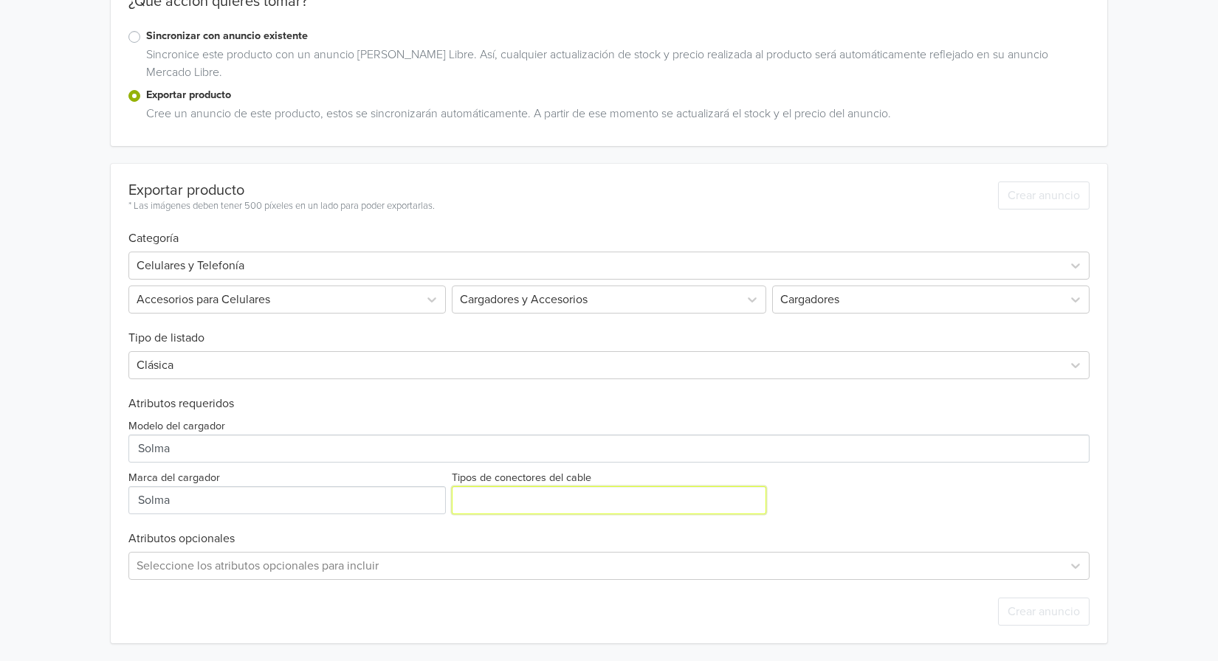
click at [516, 508] on input "Tipos de conectores del cable" at bounding box center [609, 500] width 314 height 28
type input "Tipo C"
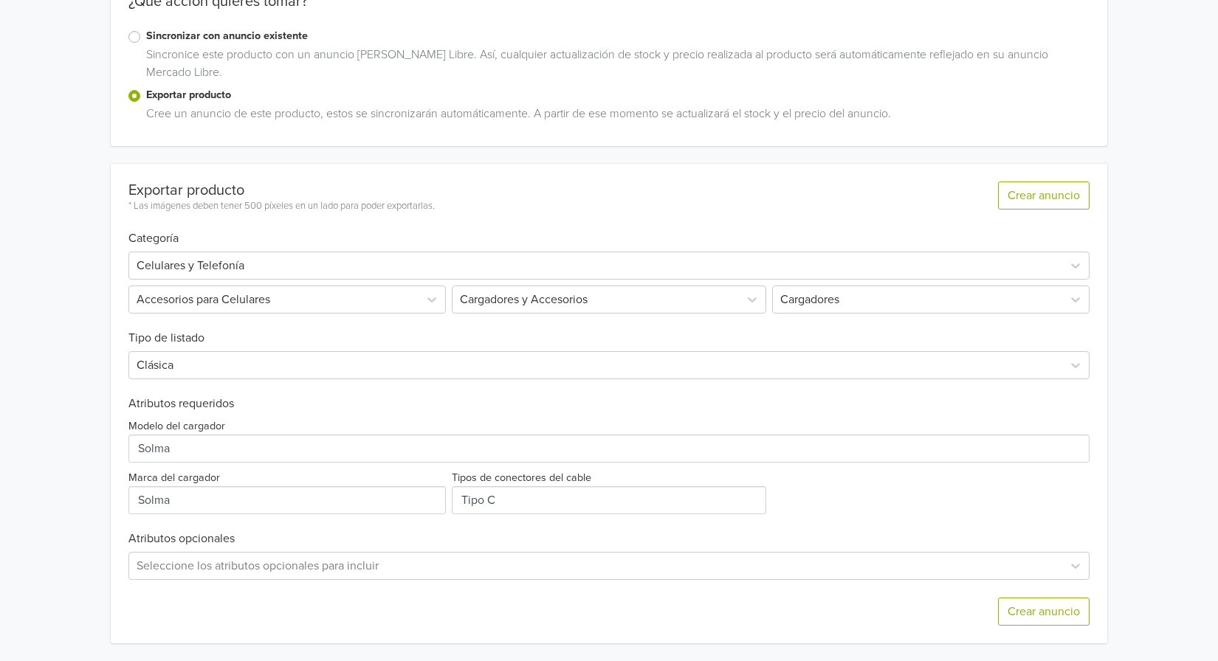
click at [492, 527] on div "Exportar producto * Las imágenes deben tener 500 píxeles en un lado para poder …" at bounding box center [608, 404] width 961 height 480
click at [1024, 610] on button "Crear anuncio" at bounding box center [1044, 612] width 92 height 28
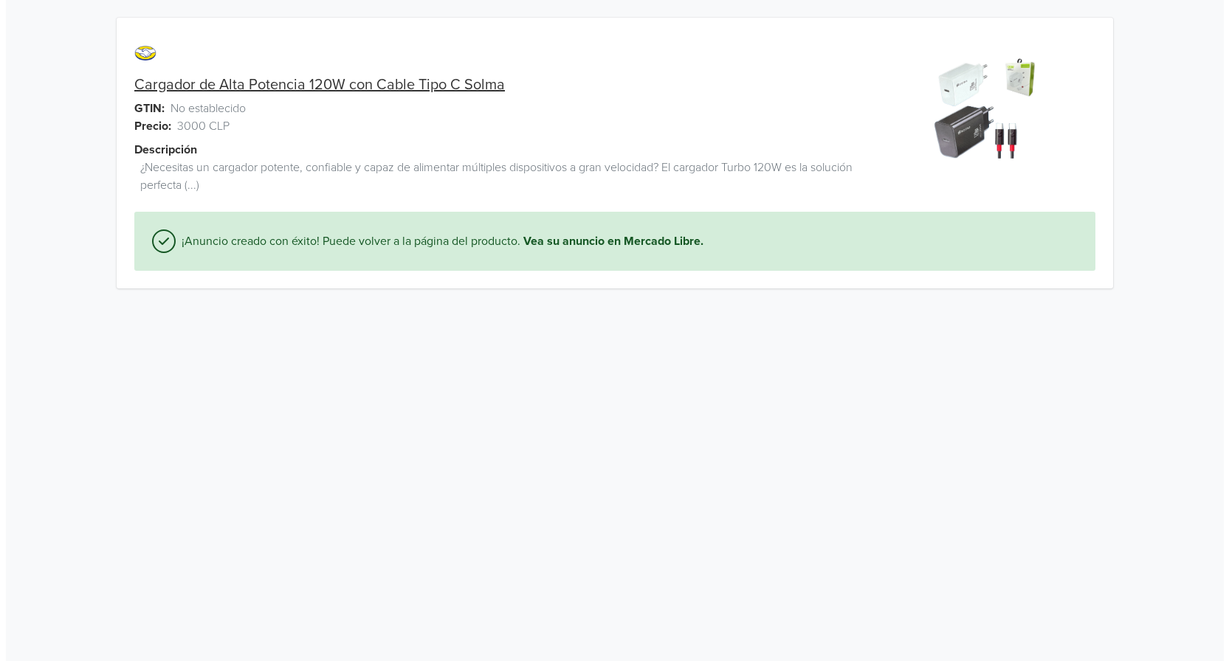
scroll to position [0, 0]
